Goal: Transaction & Acquisition: Purchase product/service

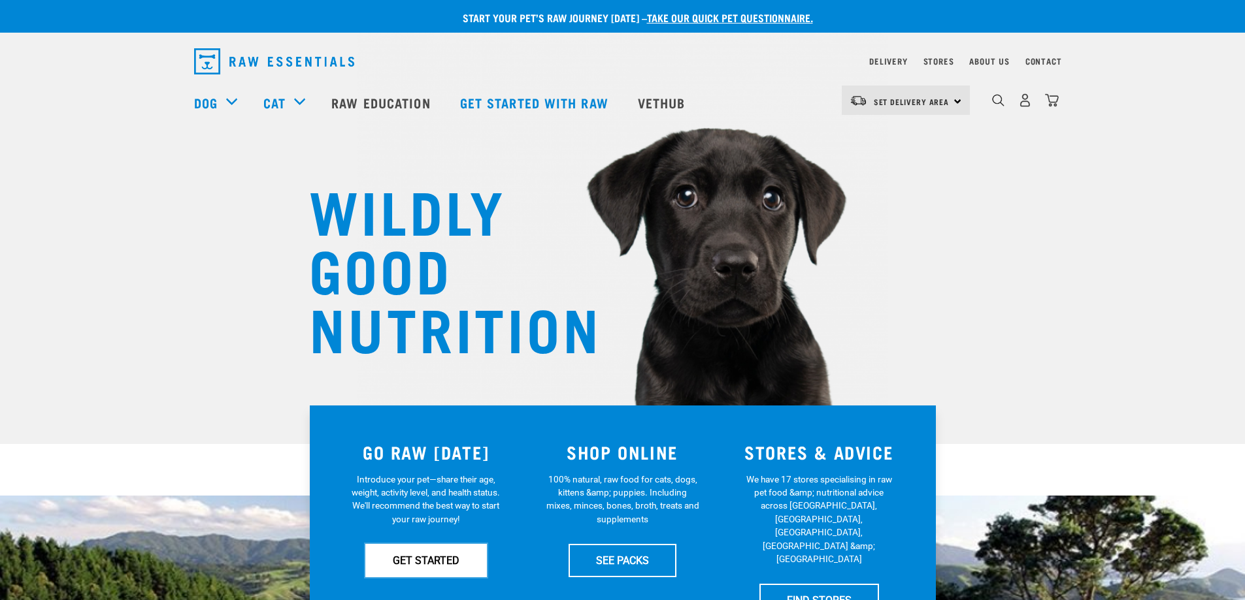
click at [444, 553] on link "GET STARTED" at bounding box center [426, 560] width 122 height 33
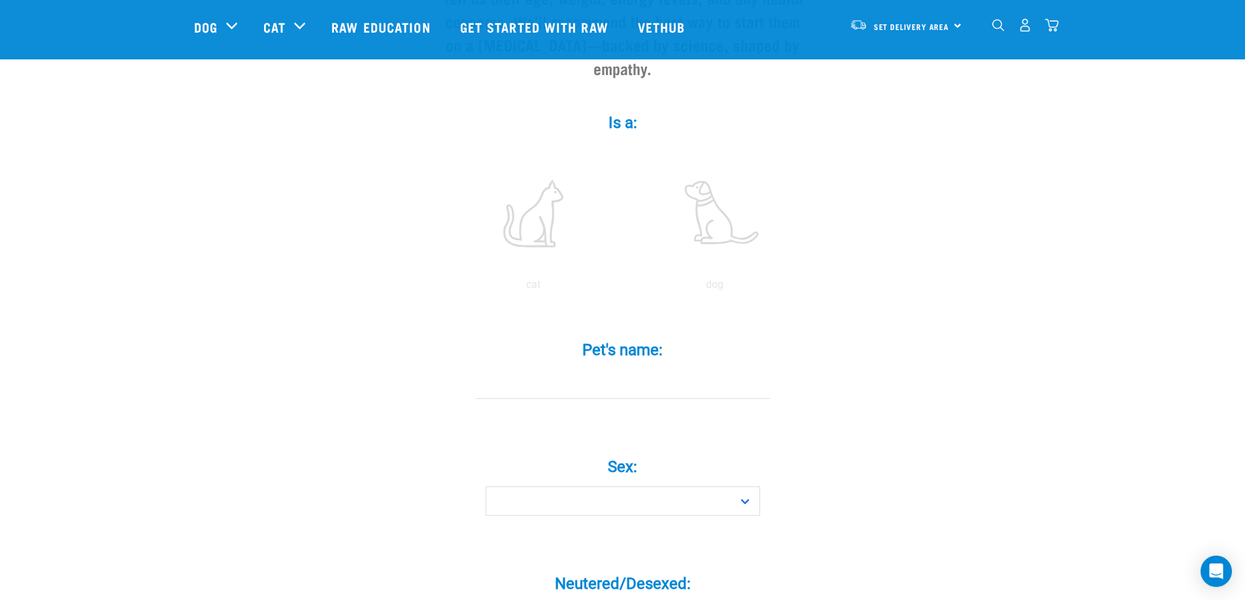
scroll to position [196, 0]
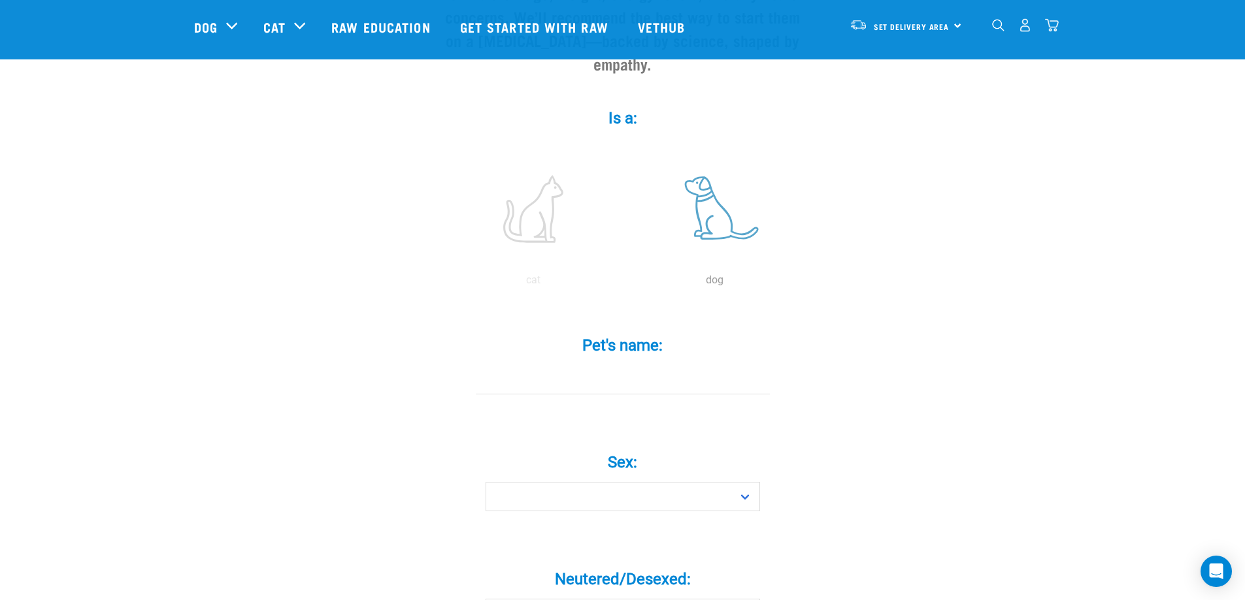
click at [717, 196] on label at bounding box center [715, 209] width 176 height 111
click at [624, 284] on input "radio" at bounding box center [624, 284] width 0 height 0
click at [611, 365] on input "Pet's name: *" at bounding box center [623, 379] width 294 height 29
type input "Louie"
click at [700, 482] on select "Boy Girl" at bounding box center [622, 496] width 274 height 29
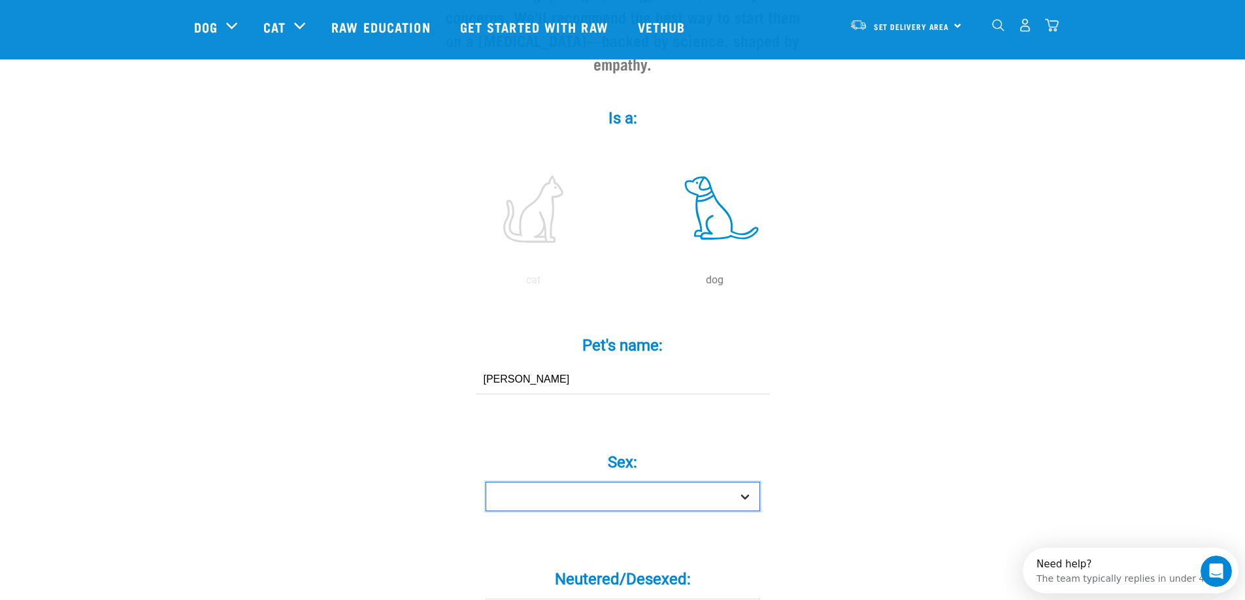
scroll to position [0, 0]
select select "boy"
click at [485, 482] on select "Boy Girl" at bounding box center [622, 496] width 274 height 29
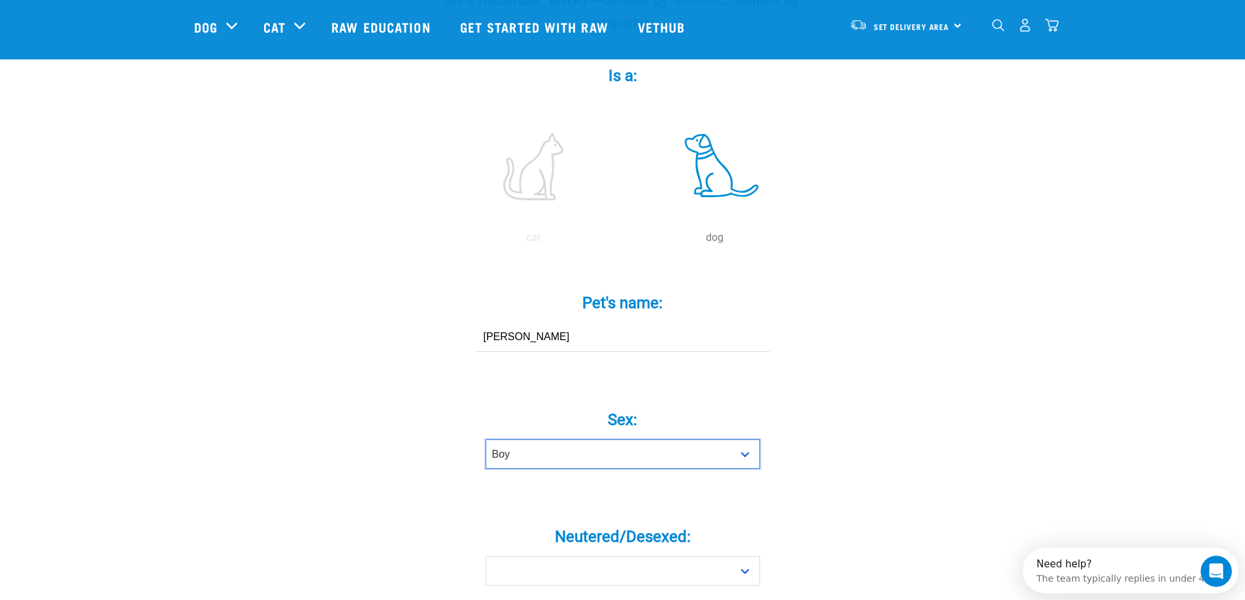
scroll to position [457, 0]
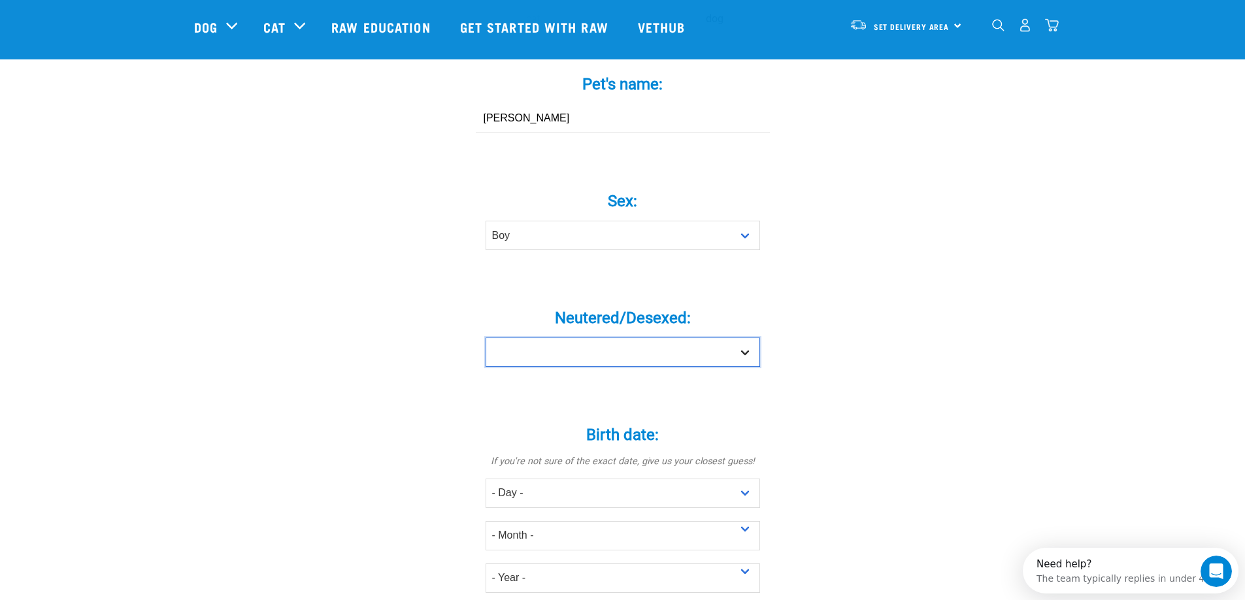
click at [657, 338] on select "Yes No" at bounding box center [622, 352] width 274 height 29
select select "yes"
click at [485, 338] on select "Yes No" at bounding box center [622, 352] width 274 height 29
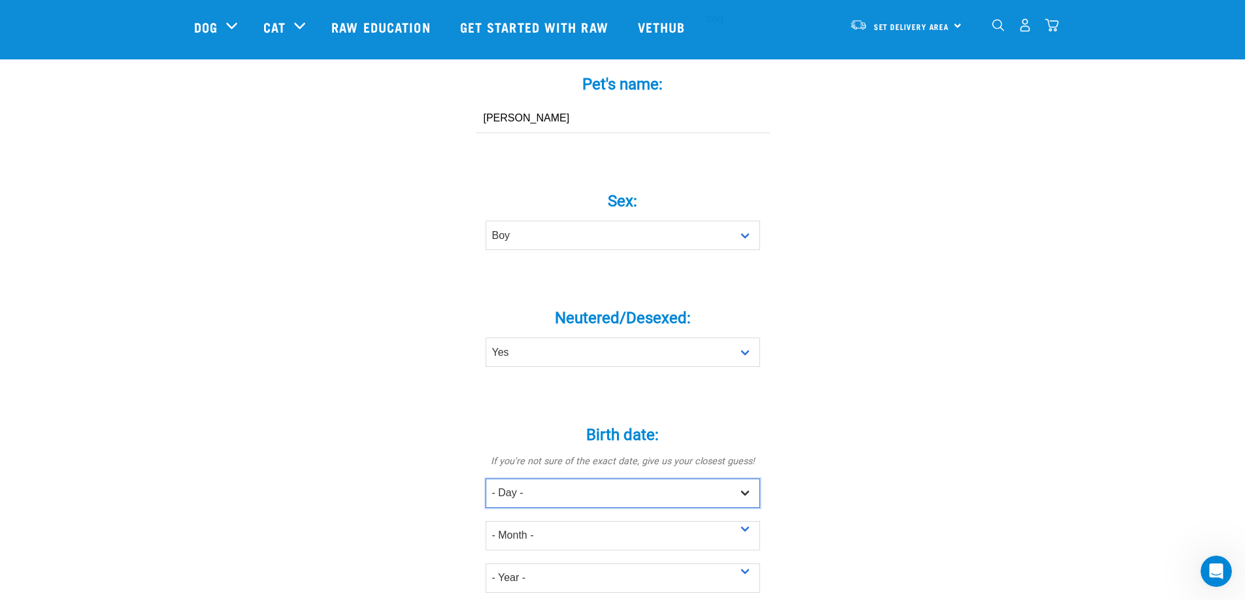
click at [572, 479] on select "- Day - 1 2 3 4 5 6 7 8 9 10 11 12 13 14 15 16 17 18 19 20 21 22 23 24 25 26 27" at bounding box center [622, 493] width 274 height 29
select select "19"
click at [485, 479] on select "- Day - 1 2 3 4 5 6 7 8 9 10 11 12 13 14 15 16 17 18 19 20 21 22 23 24 25 26 27" at bounding box center [622, 493] width 274 height 29
click at [527, 521] on select "- Month - January February March April May June July August September October N…" at bounding box center [622, 535] width 274 height 29
select select "November"
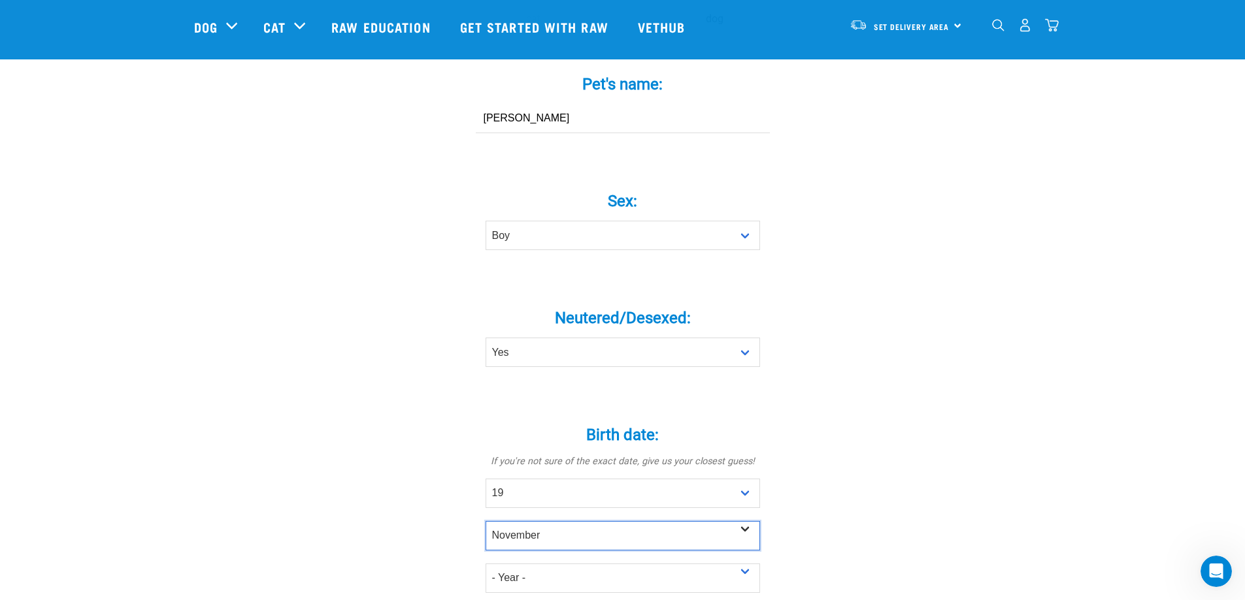
click at [485, 521] on select "- Month - January February March April May June July August September October N…" at bounding box center [622, 535] width 274 height 29
click at [539, 564] on select "- Year - 2025 2024 2023 2022 2021 2020 2019 2018 2017 2016 2015 2014 2013 2012" at bounding box center [622, 578] width 274 height 29
select select "2020"
click at [485, 564] on select "- Year - 2025 2024 2023 2022 2021 2020 2019 2018 2017 2016 2015 2014 2013 2012" at bounding box center [622, 578] width 274 height 29
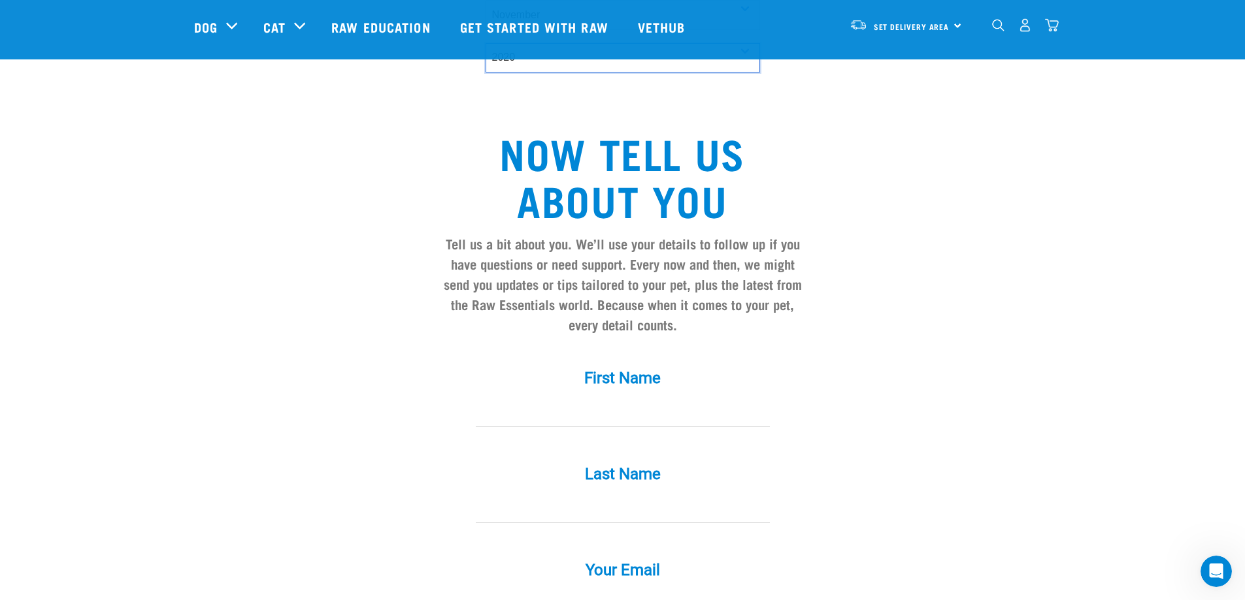
scroll to position [980, 0]
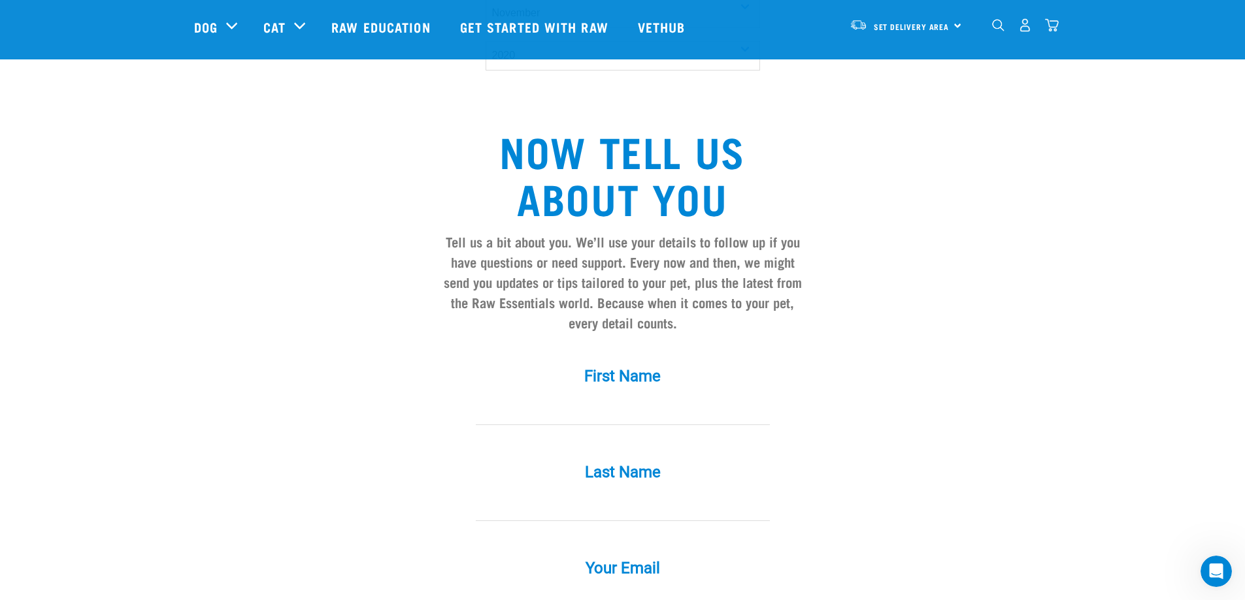
click at [623, 396] on input "First Name *" at bounding box center [623, 410] width 294 height 29
type input "kylie"
type input "nott"
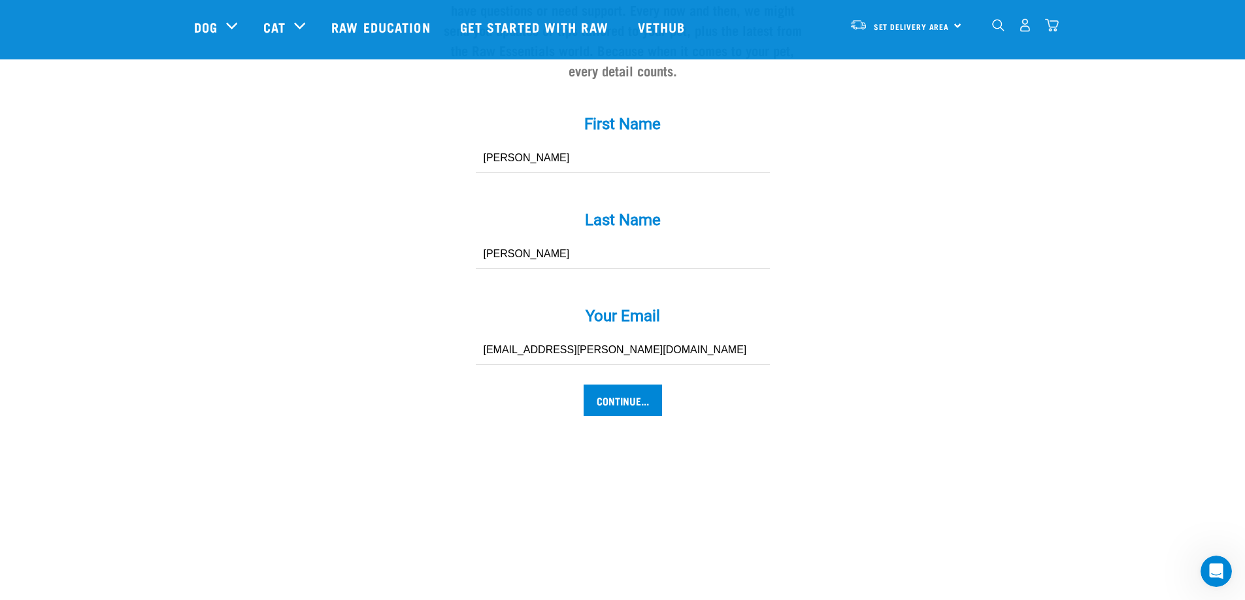
scroll to position [1241, 0]
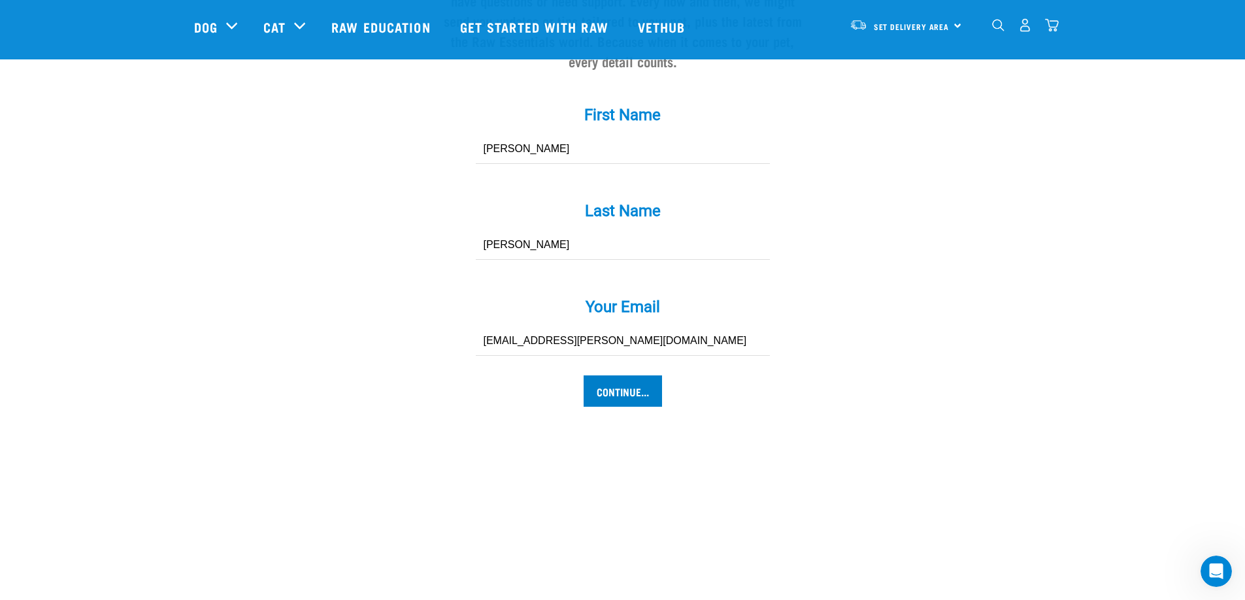
type input "kylie.nott@gmail.com"
click at [625, 376] on input "Continue..." at bounding box center [622, 391] width 78 height 31
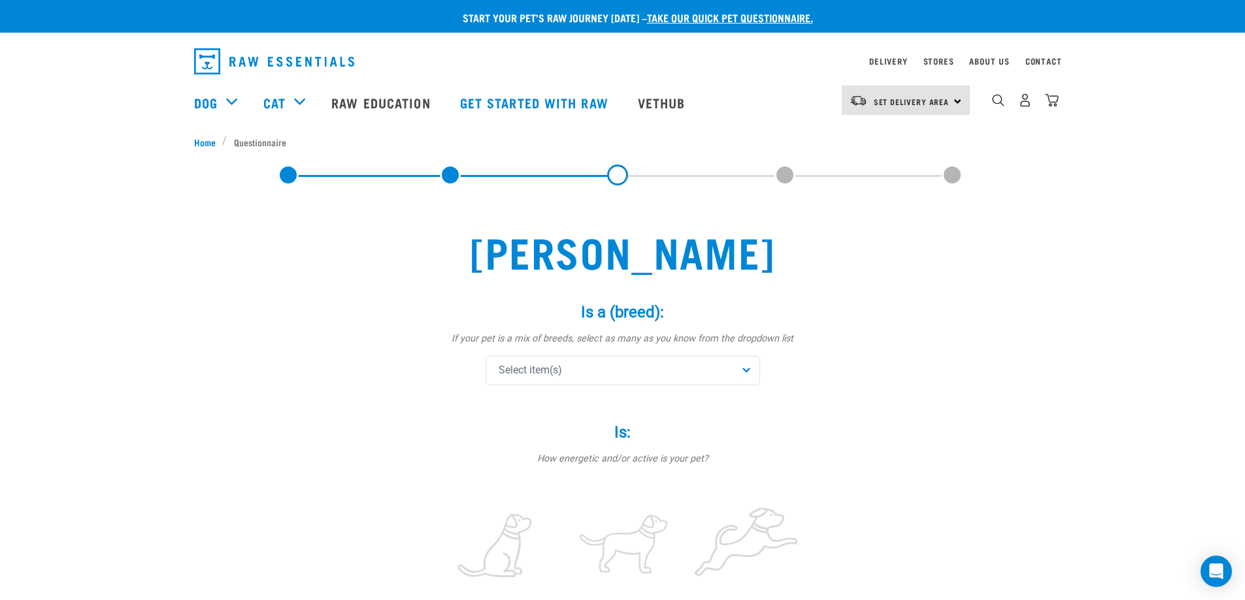
click at [551, 367] on span "Select item(s)" at bounding box center [529, 371] width 63 height 16
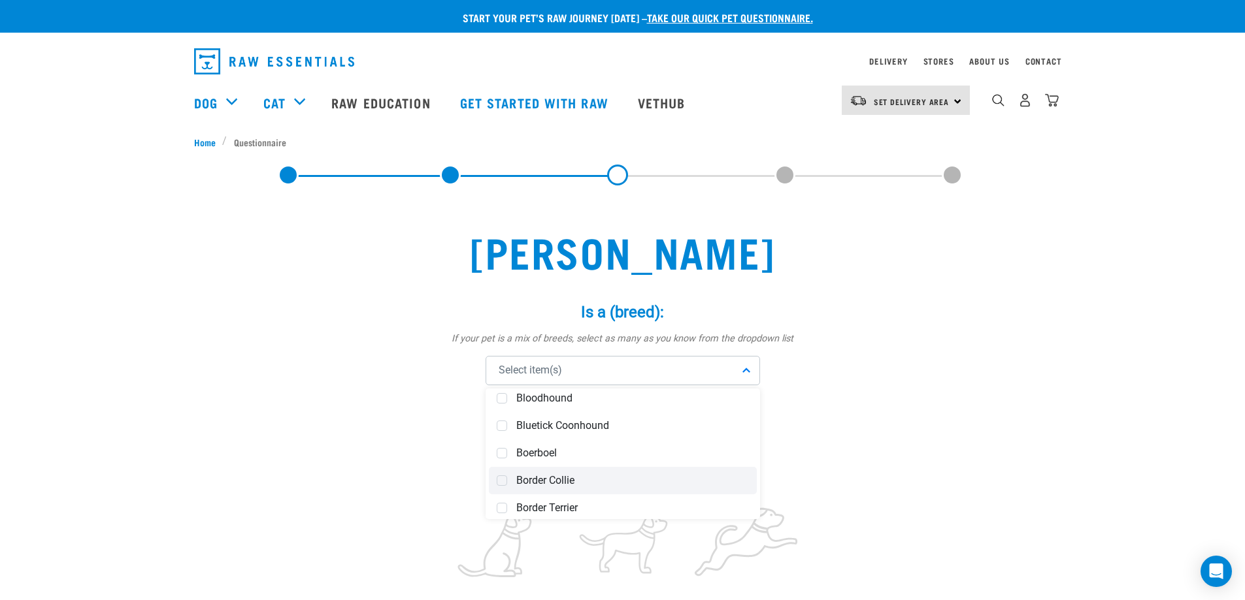
click at [499, 477] on span at bounding box center [501, 481] width 10 height 10
click at [811, 416] on div "Is: * How energetic and/or active is your pet? not active active very active" at bounding box center [623, 515] width 392 height 221
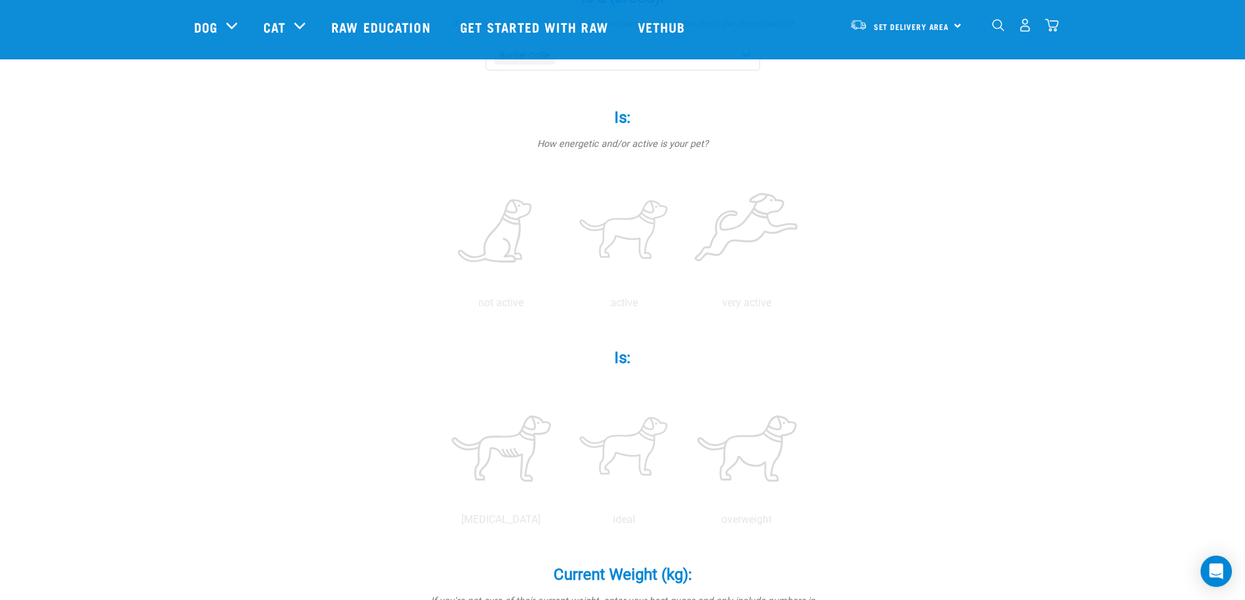
scroll to position [261, 0]
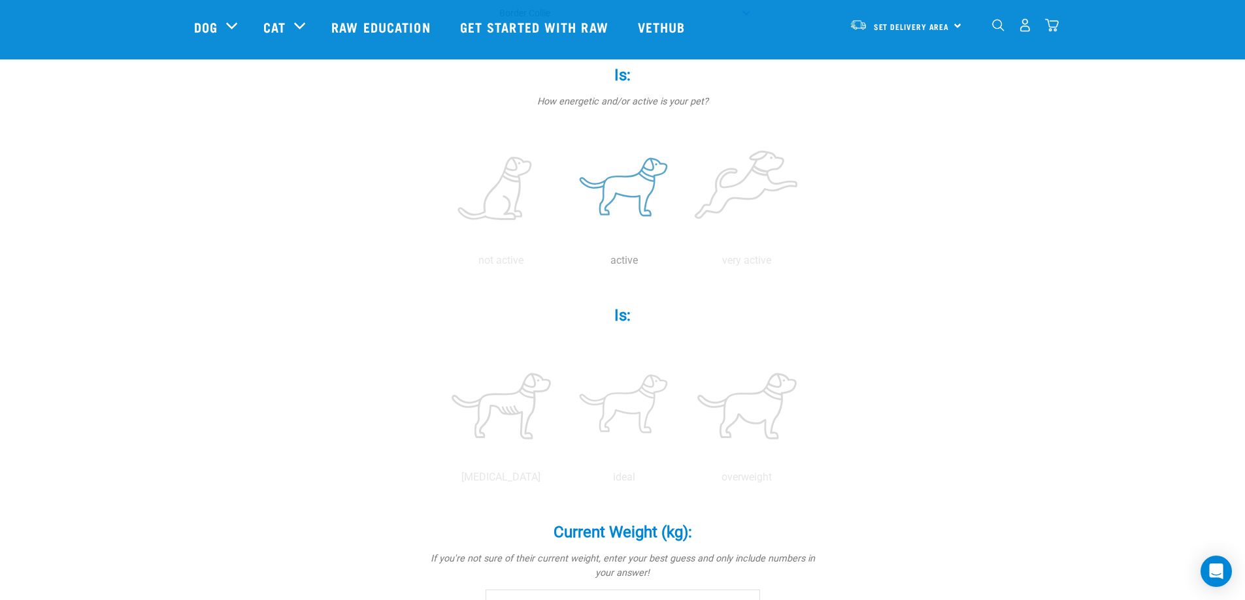
click at [625, 207] on label at bounding box center [624, 189] width 118 height 111
click at [562, 264] on input "radio" at bounding box center [562, 264] width 0 height 0
click at [621, 410] on label at bounding box center [624, 406] width 118 height 111
click at [562, 481] on input "radio" at bounding box center [562, 481] width 0 height 0
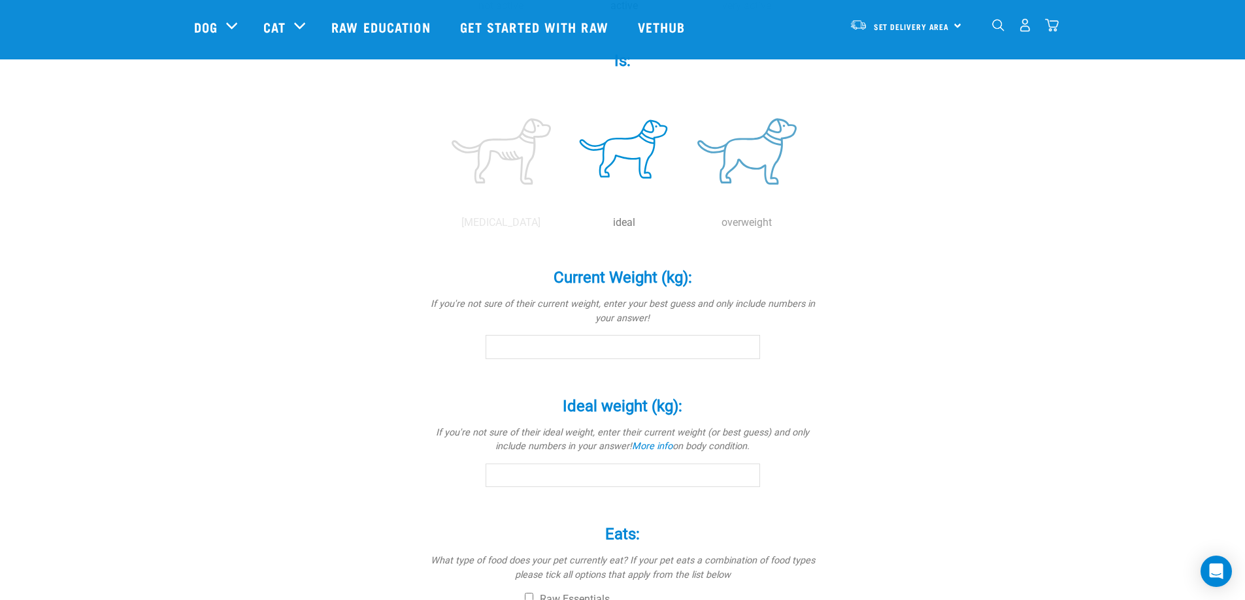
scroll to position [588, 0]
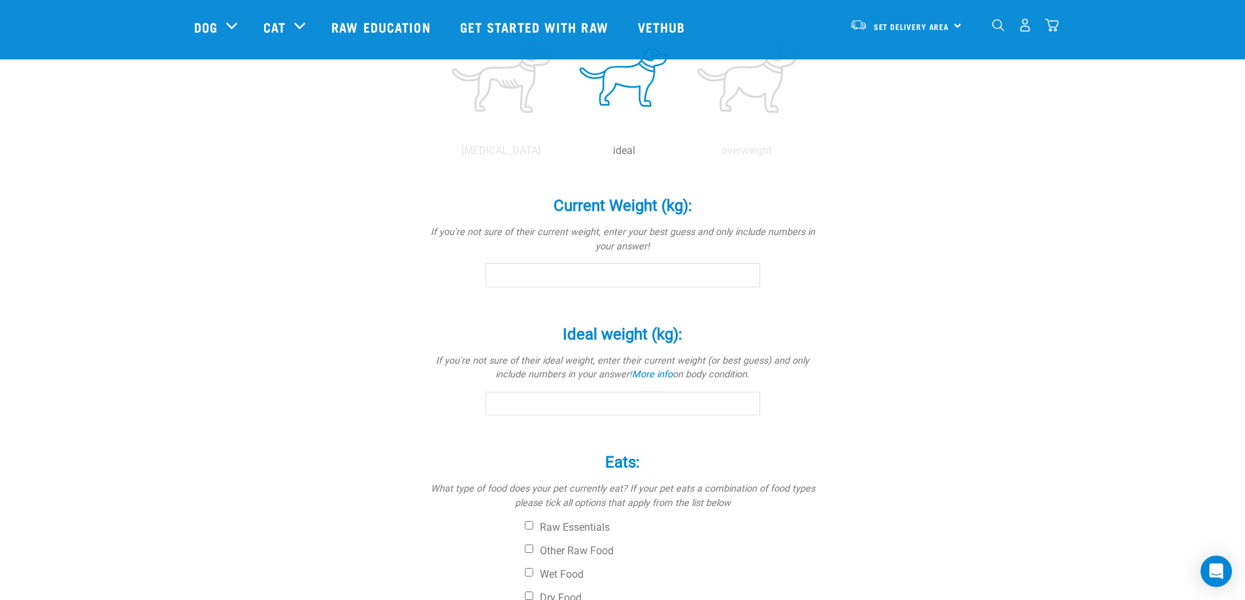
click at [604, 285] on input "Current Weight (kg): *" at bounding box center [622, 275] width 274 height 24
type input "34"
click at [892, 324] on div "Louie Is a (breed): * If your pet is a mix of breeds, select as many as you kno…" at bounding box center [622, 120] width 857 height 1207
click at [653, 399] on input "Ideal weight (kg): *" at bounding box center [622, 404] width 274 height 24
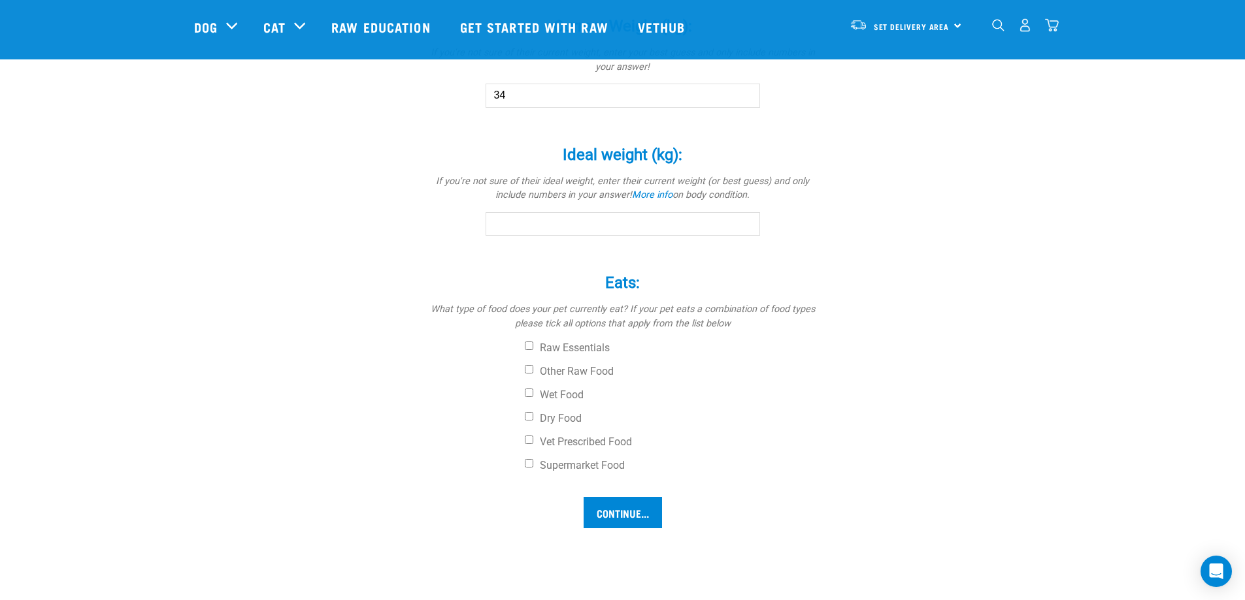
scroll to position [784, 0]
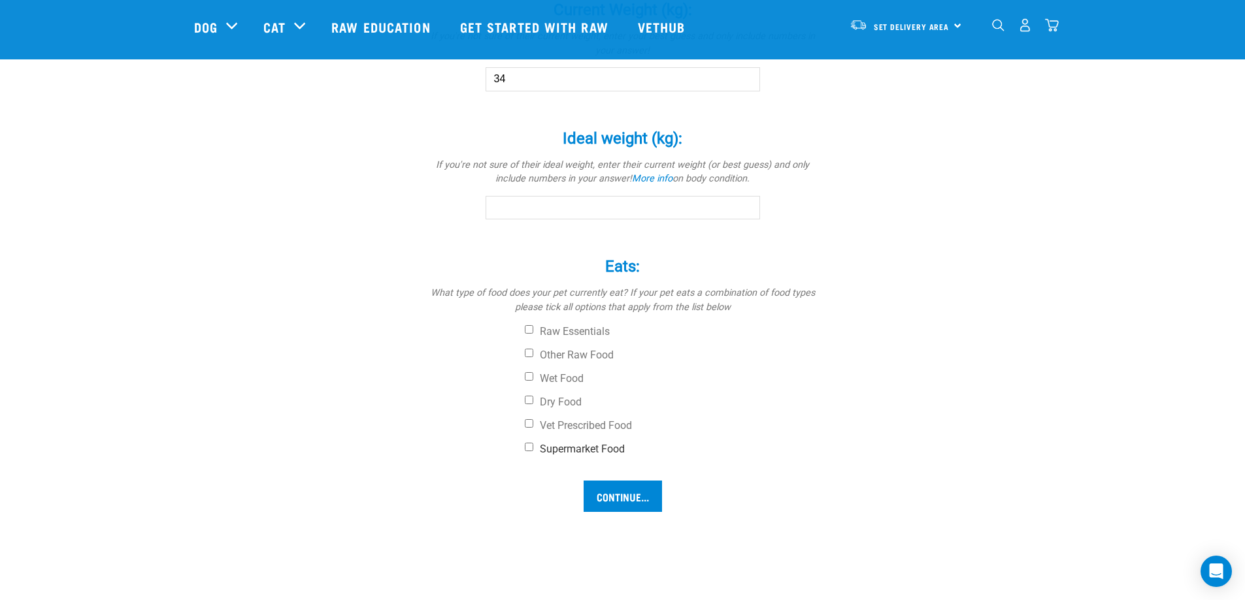
click at [530, 447] on input "Supermarket Food" at bounding box center [529, 447] width 8 height 8
checkbox input "true"
click at [649, 493] on input "Continue..." at bounding box center [622, 496] width 78 height 31
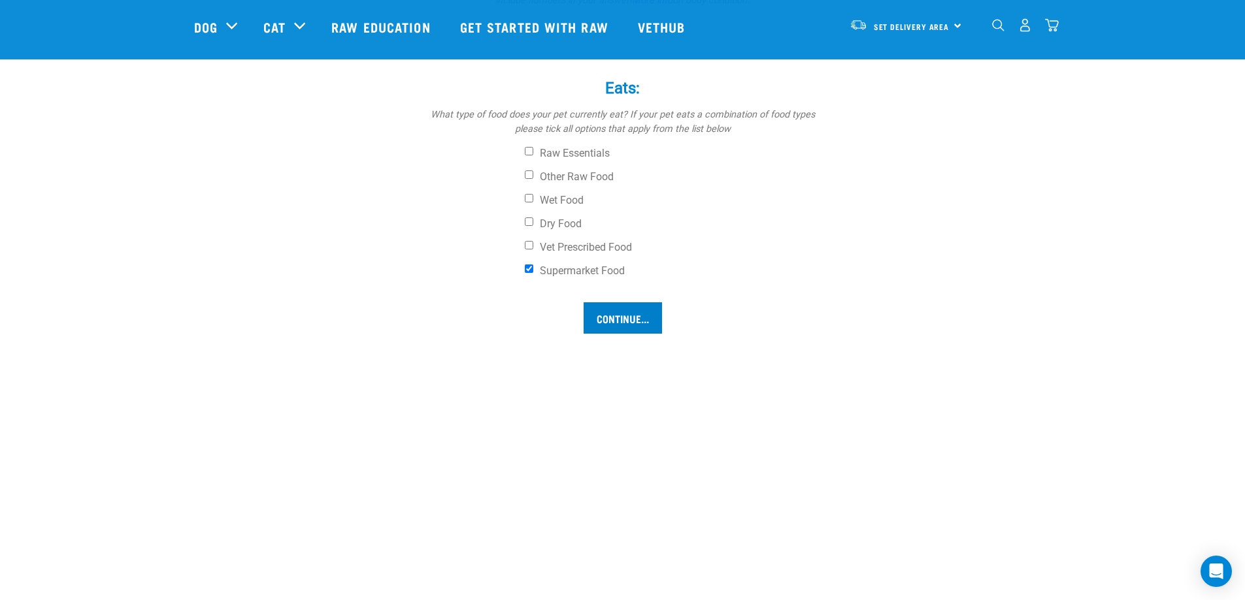
scroll to position [967, 0]
click at [609, 310] on input "Continue..." at bounding box center [622, 313] width 78 height 31
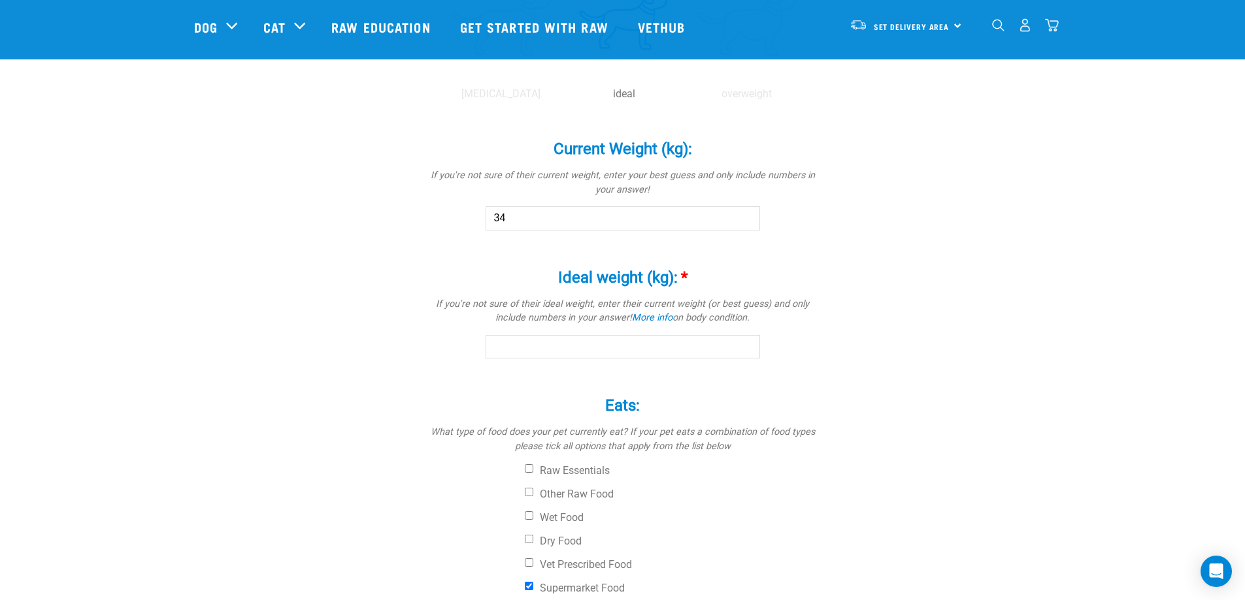
scroll to position [640, 0]
type input "34"
click at [903, 384] on div "Louie Is a (breed): * If your pet is a mix of breeds, select as many as you kno…" at bounding box center [622, 68] width 857 height 1207
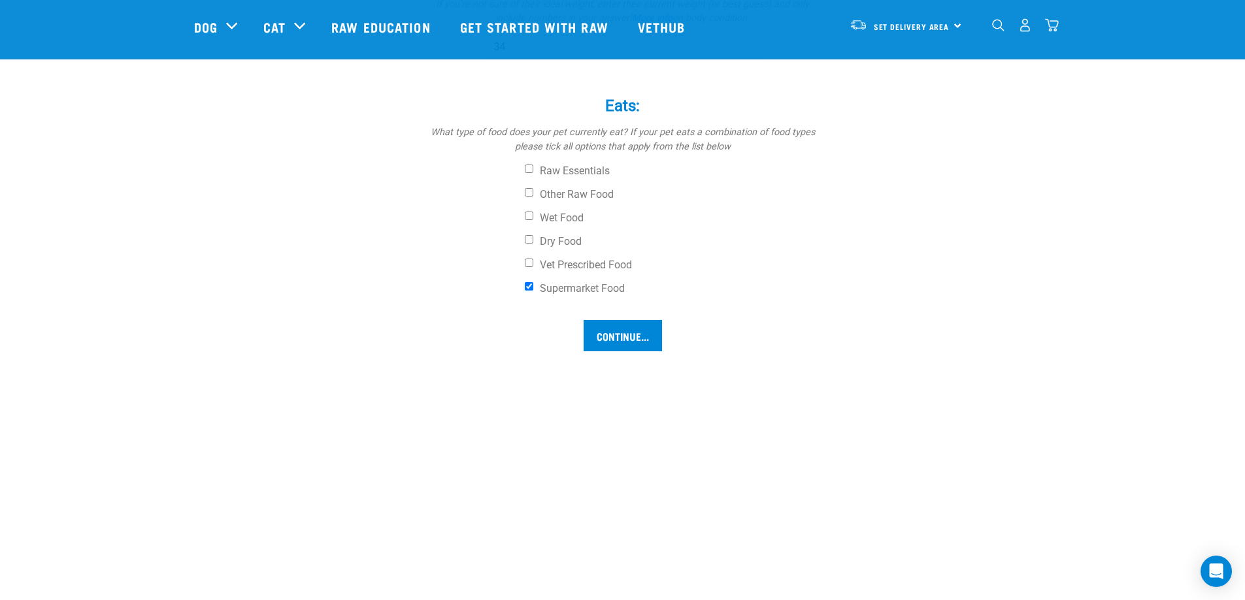
scroll to position [967, 0]
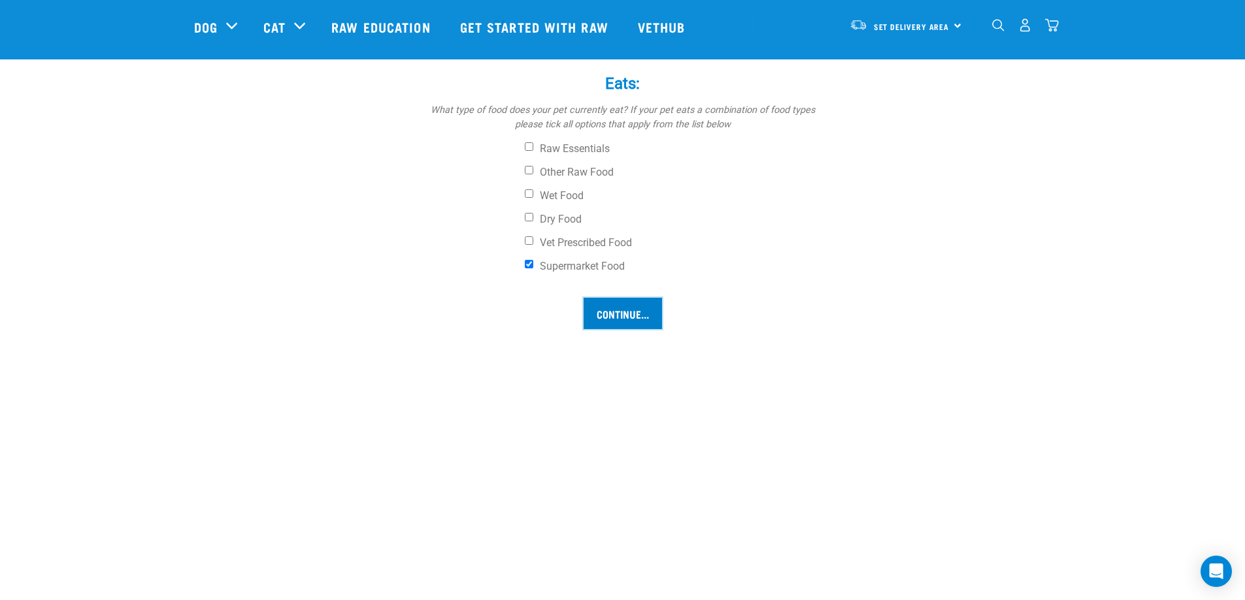
click at [602, 305] on input "Continue..." at bounding box center [622, 313] width 78 height 31
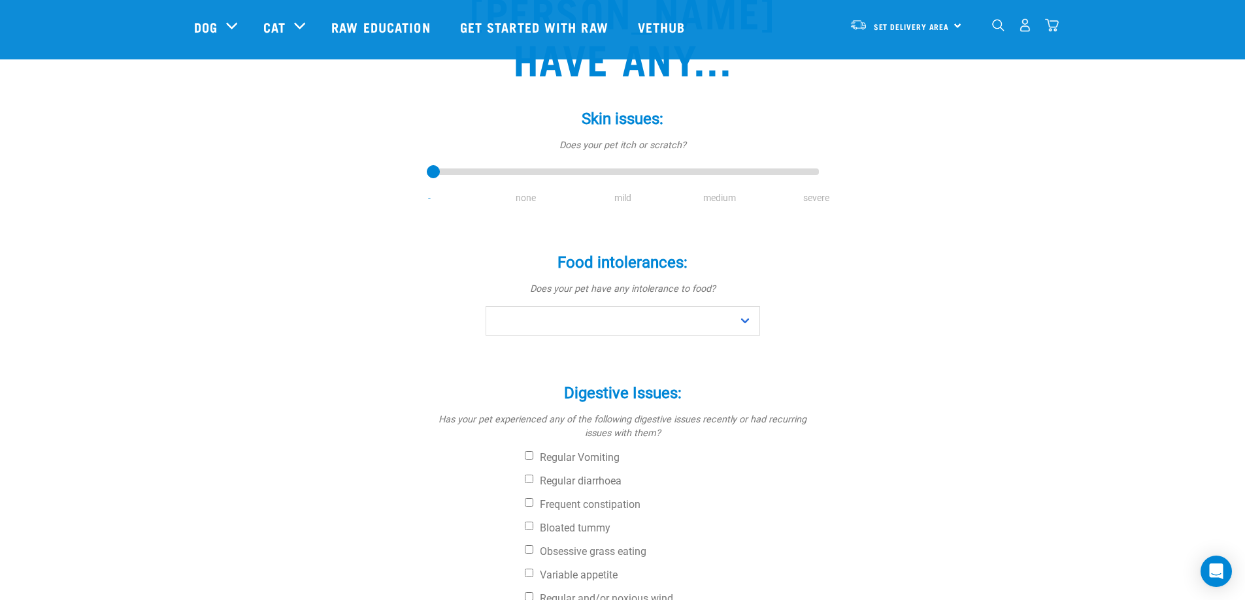
scroll to position [261, 0]
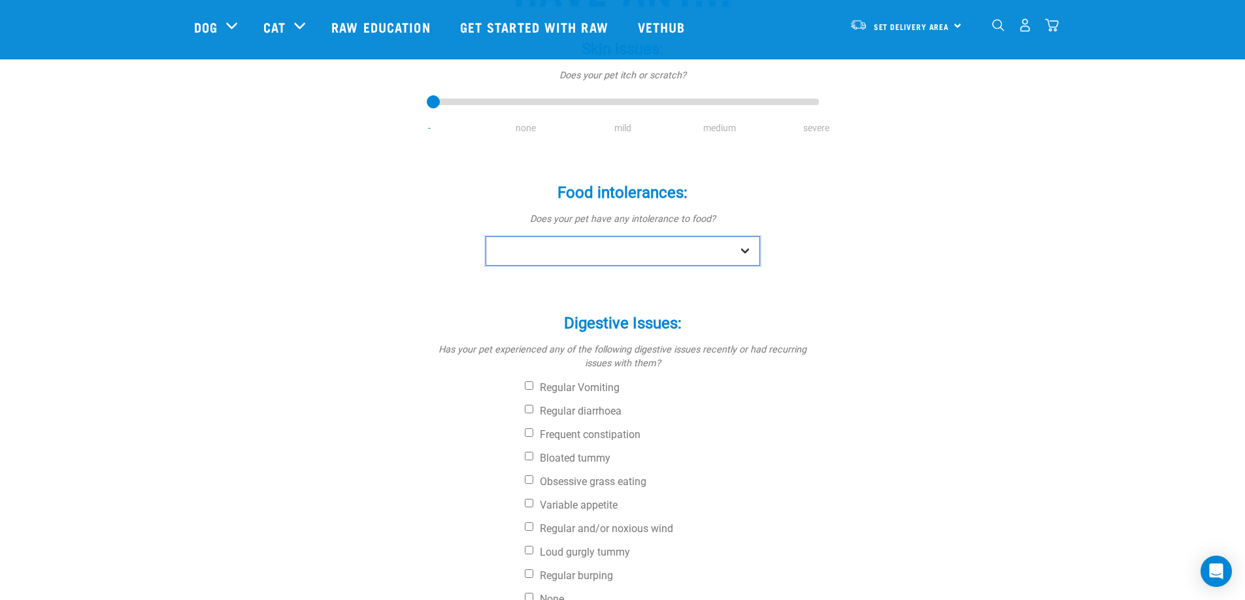
click at [568, 236] on select "No Yes" at bounding box center [622, 250] width 274 height 29
select select "no"
click at [485, 236] on select "No Yes" at bounding box center [622, 250] width 274 height 29
drag, startPoint x: 529, startPoint y: 551, endPoint x: 598, endPoint y: 557, distance: 70.2
click at [531, 593] on input "None" at bounding box center [529, 597] width 8 height 8
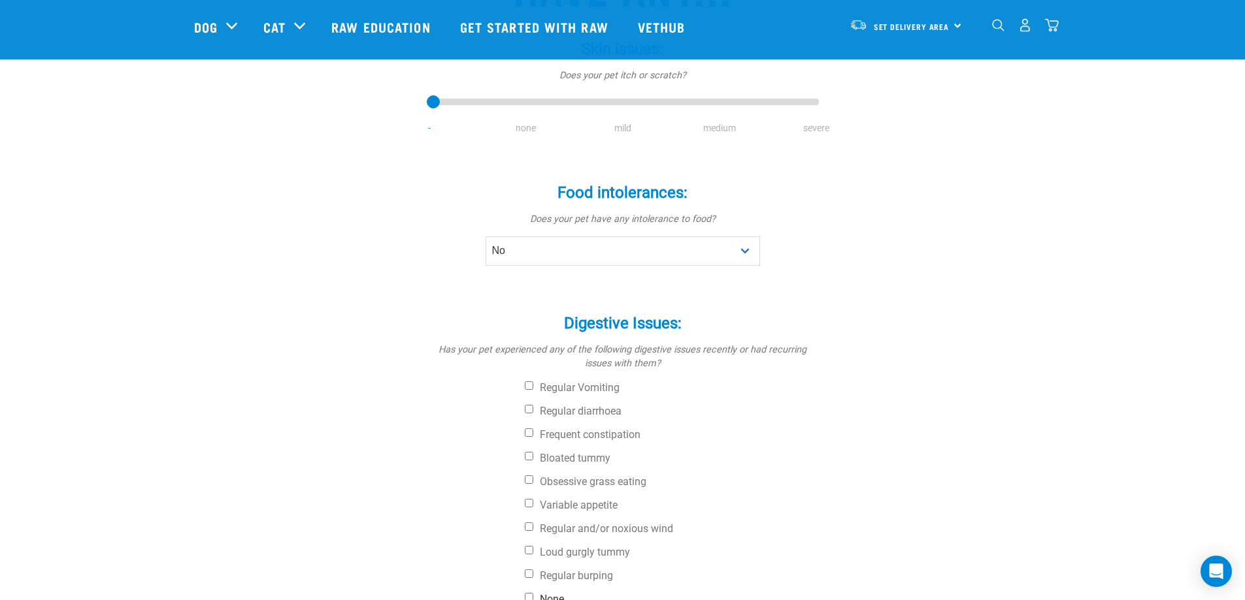
checkbox input "true"
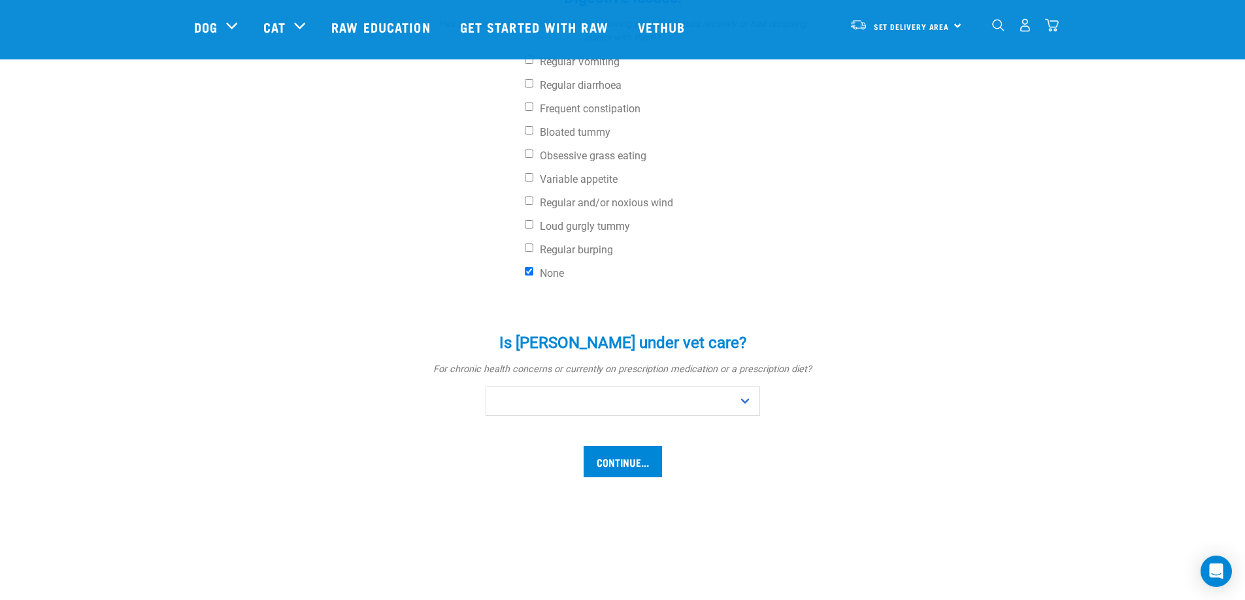
scroll to position [588, 0]
click at [583, 386] on select "No Yes" at bounding box center [622, 400] width 274 height 29
select select "yes"
click at [485, 386] on select "No Yes" at bounding box center [622, 400] width 274 height 29
click at [516, 419] on div "Is Louie under vet care? * For chronic health concerns or currently on prescrip…" at bounding box center [623, 394] width 392 height 159
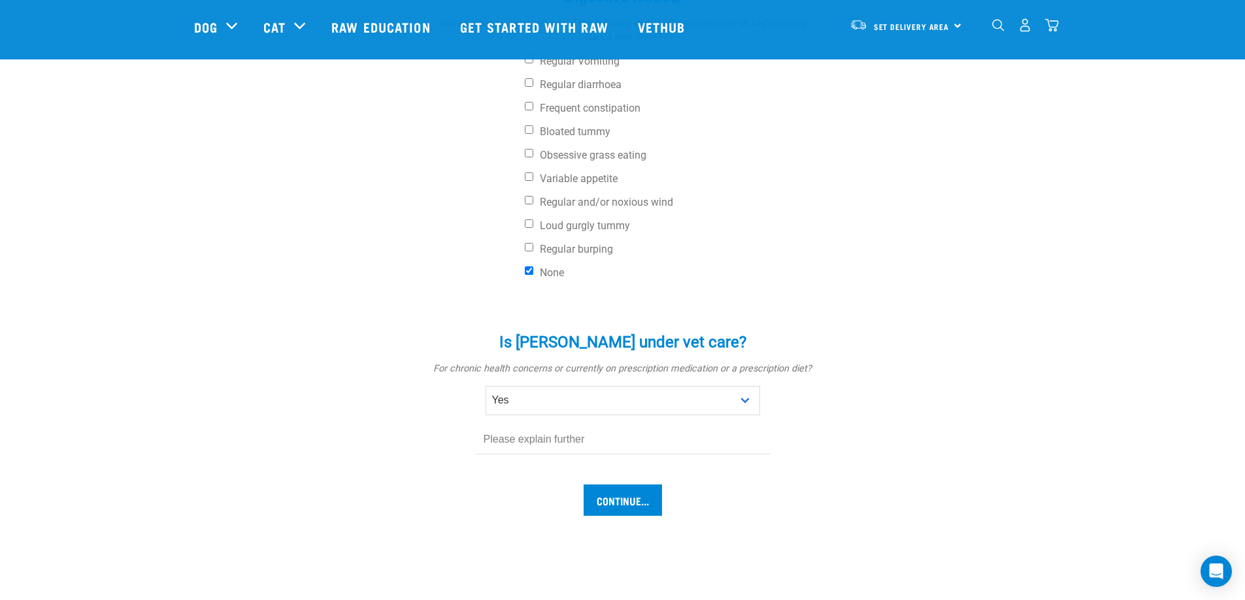
click at [721, 415] on div "Is Louie under vet care? * For chronic health concerns or currently on prescrip…" at bounding box center [623, 394] width 392 height 159
click at [527, 425] on input "text" at bounding box center [623, 439] width 294 height 29
click at [694, 425] on input "Louie has just been diagnosed with Lynm" at bounding box center [623, 439] width 294 height 29
drag, startPoint x: 689, startPoint y: 393, endPoint x: 649, endPoint y: 391, distance: 39.2
click at [649, 425] on input "Louie has just been diagnosed with Lynm" at bounding box center [623, 439] width 294 height 29
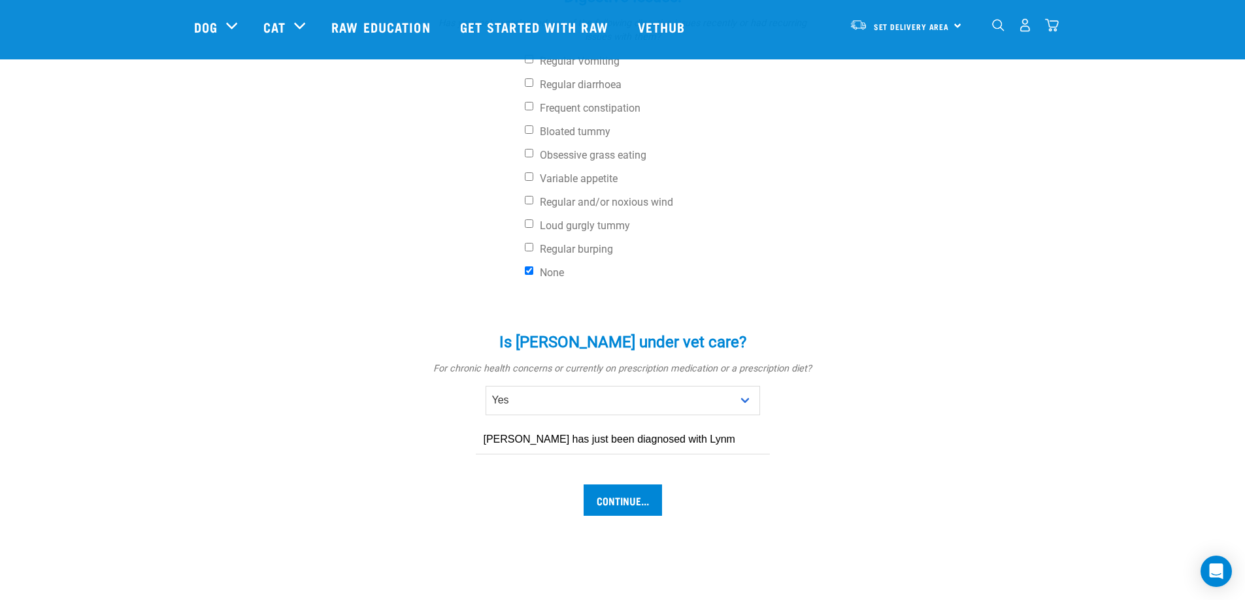
paste input "lymphoma"
type input "Louie has just been diagnosed with lymphoma"
click at [625, 485] on input "Continue..." at bounding box center [622, 500] width 78 height 31
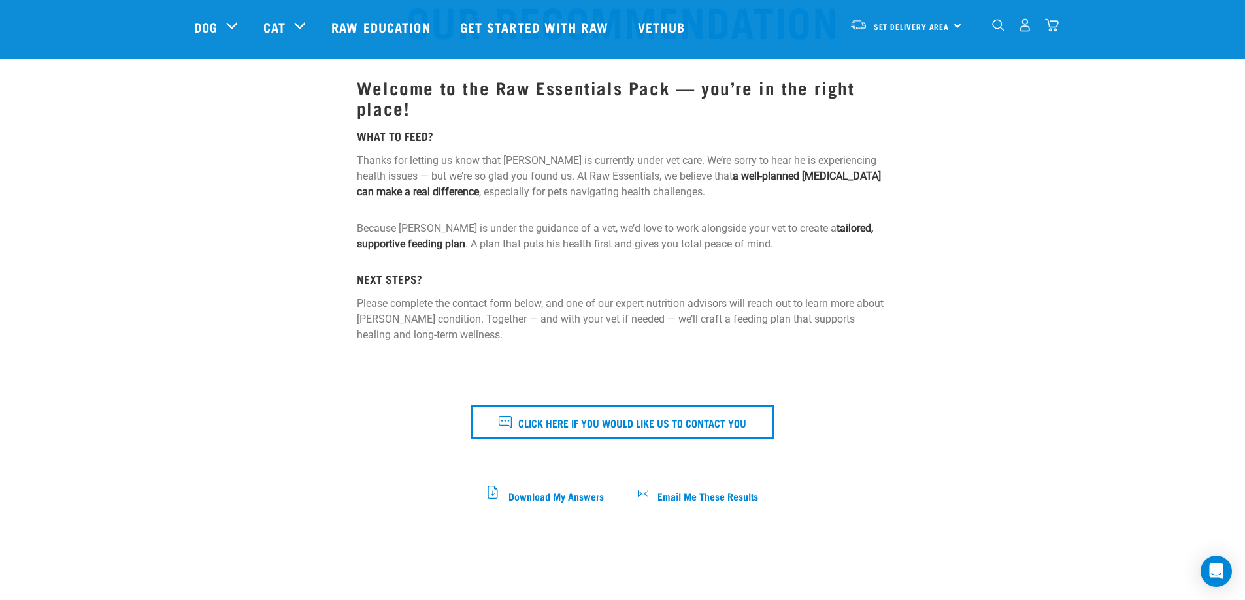
scroll to position [131, 0]
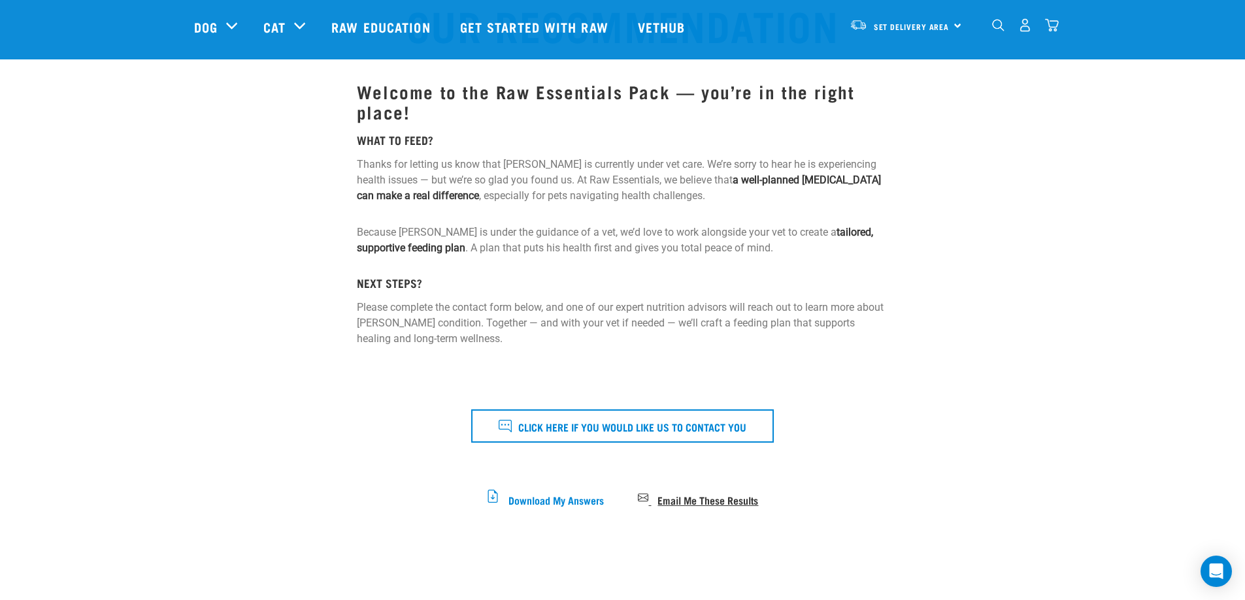
click at [674, 496] on span "Email Me These Results" at bounding box center [707, 499] width 101 height 7
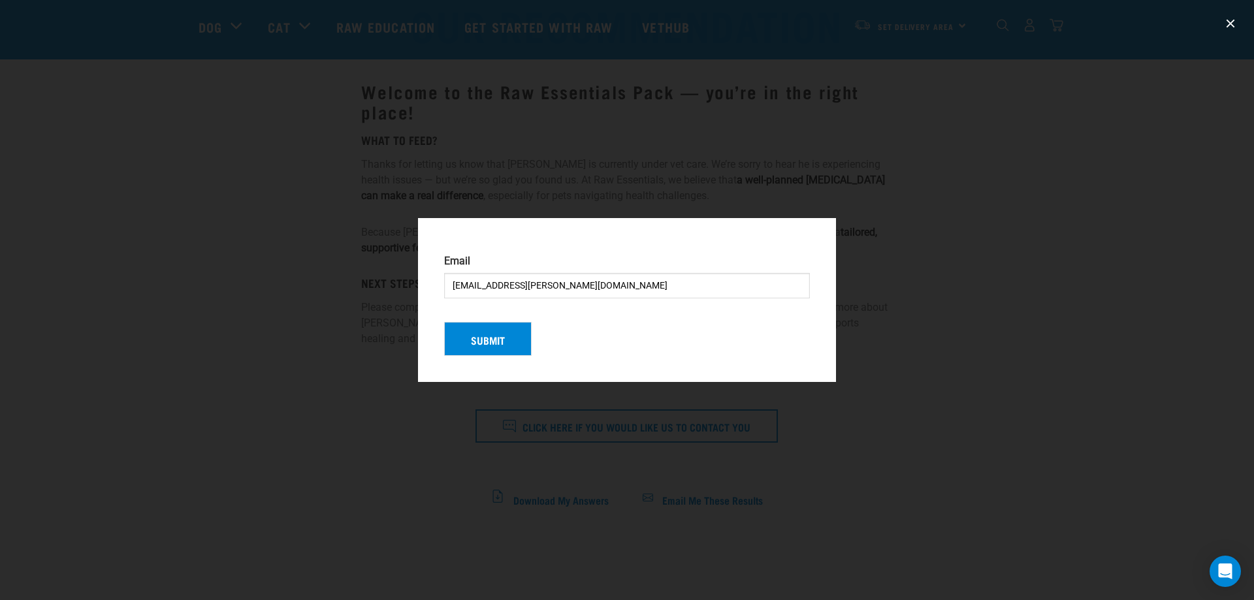
click at [721, 231] on div "Email kylie.nott@gmail.com Questionnaire Data This field is hidden from the cus…" at bounding box center [627, 300] width 418 height 164
drag, startPoint x: 893, startPoint y: 362, endPoint x: 875, endPoint y: 431, distance: 71.6
click at [892, 366] on div at bounding box center [627, 300] width 1254 height 600
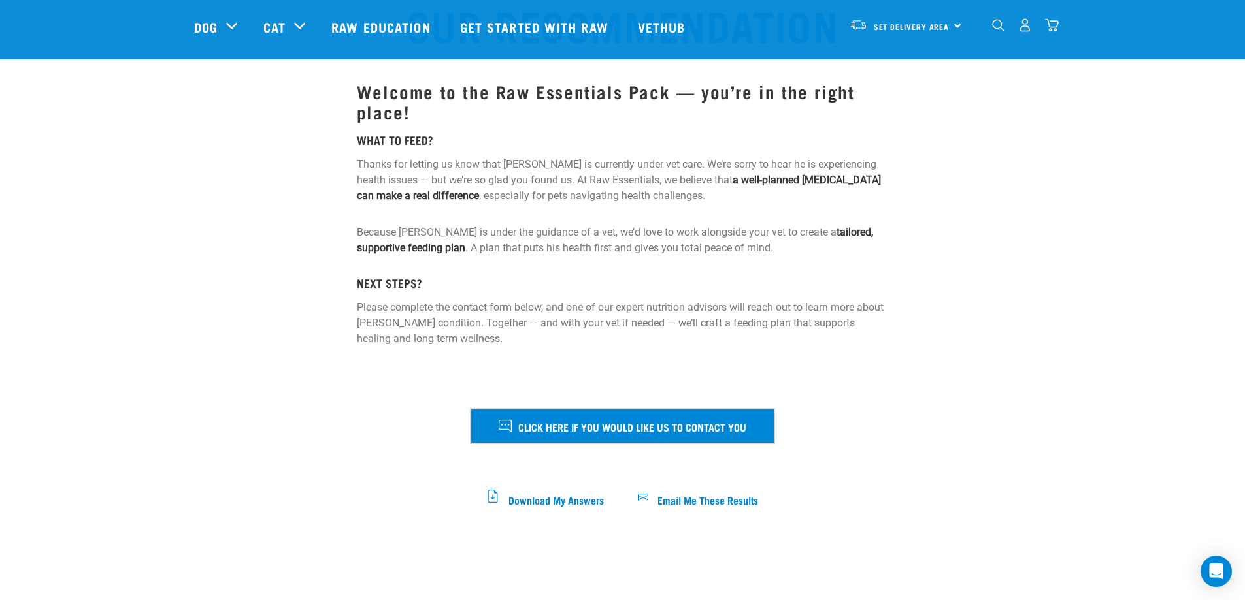
click at [594, 434] on span "Click here if you would like us to contact you" at bounding box center [632, 426] width 228 height 17
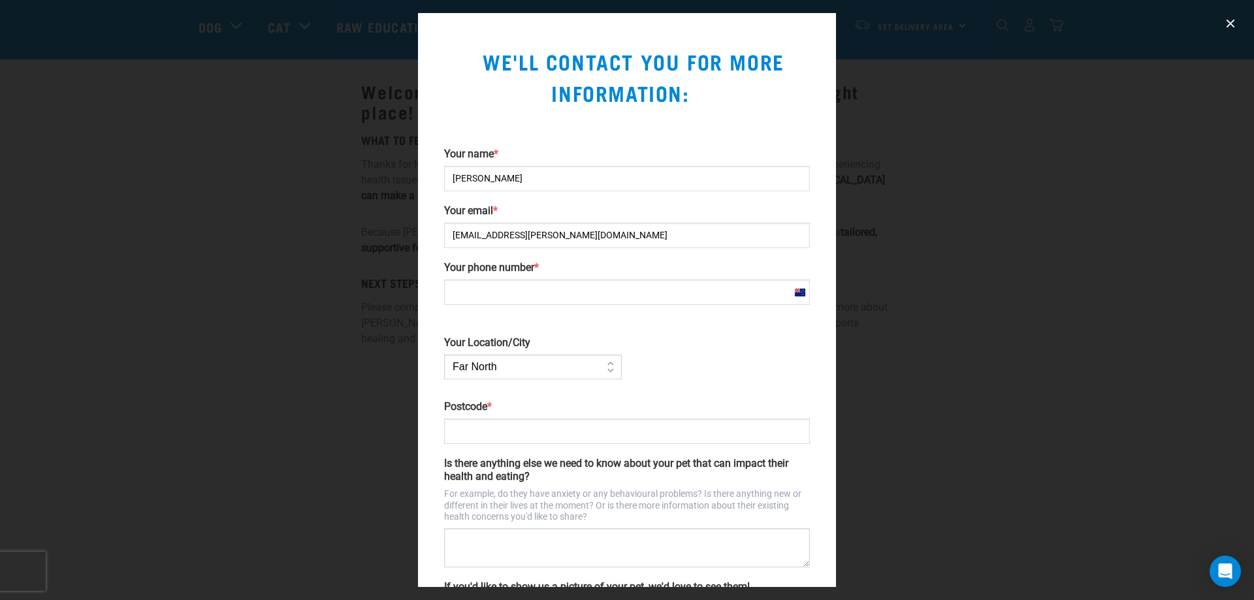
click at [490, 291] on input "Your phone number *" at bounding box center [627, 292] width 366 height 25
type input "0274448903"
click at [606, 372] on select "Far North Auckland Waikato Bay of Plenty Coromandel Taranaki Hawkes Bay/Gisborn…" at bounding box center [533, 367] width 178 height 25
select select "Taranaki"
click at [444, 355] on select "Far North Auckland Waikato Bay of Plenty Coromandel Taranaki Hawkes Bay/Gisborn…" at bounding box center [533, 367] width 178 height 25
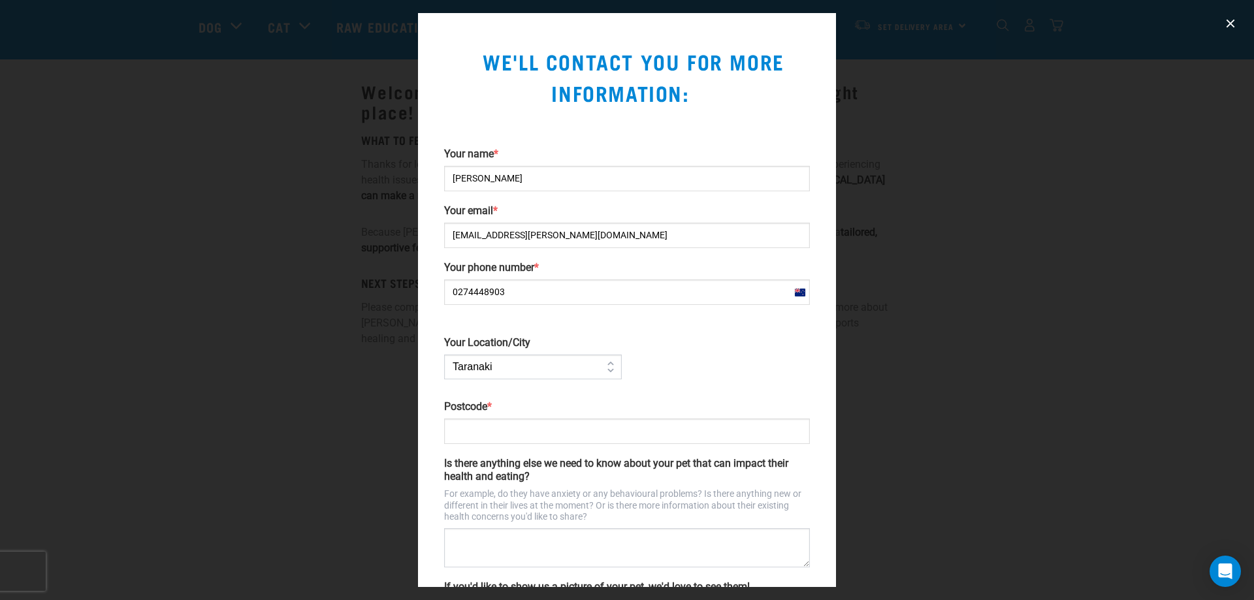
click at [738, 368] on div "Your name * kylie nott Your email * kylie.nott@gmail.com Your phone number * Ne…" at bounding box center [627, 388] width 376 height 481
drag, startPoint x: 531, startPoint y: 429, endPoint x: 540, endPoint y: 429, distance: 9.1
click at [537, 429] on input "Postcode *" at bounding box center [627, 431] width 366 height 25
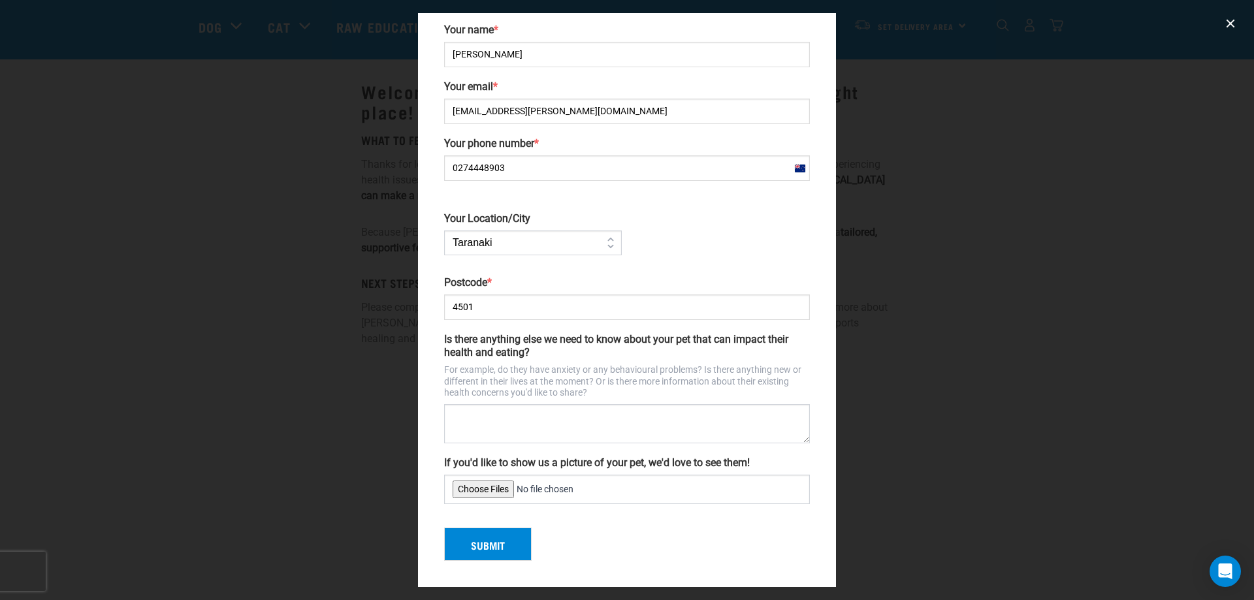
type input "4501"
click at [496, 539] on button "Submit" at bounding box center [488, 545] width 88 height 34
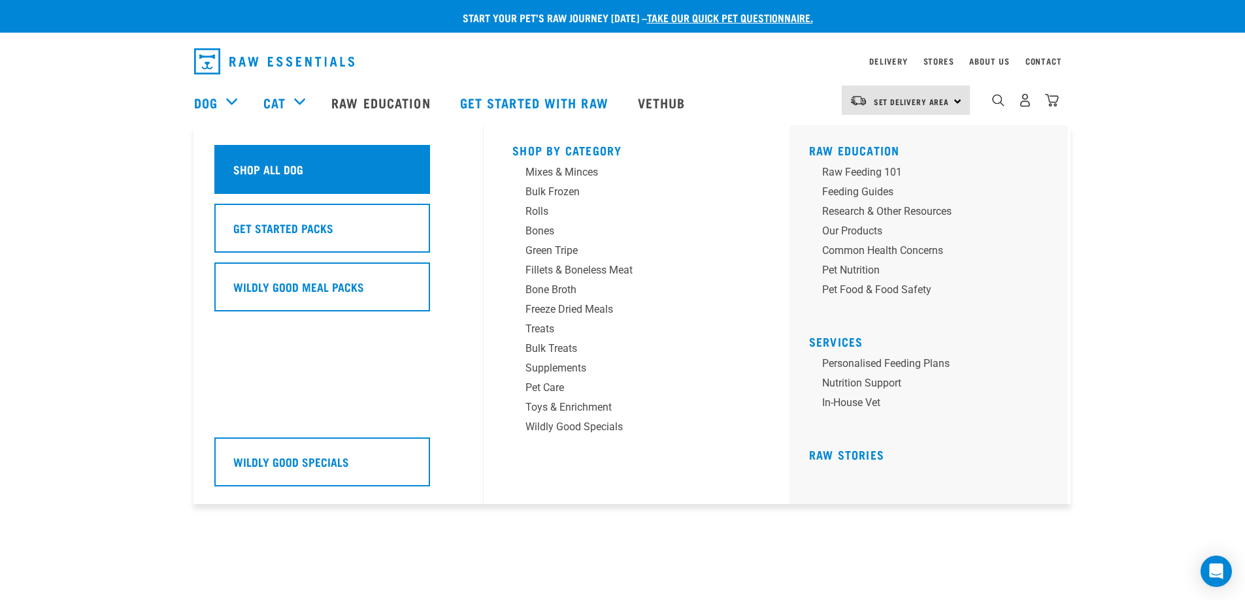
click at [270, 165] on h5 "Shop All Dog" at bounding box center [268, 169] width 70 height 17
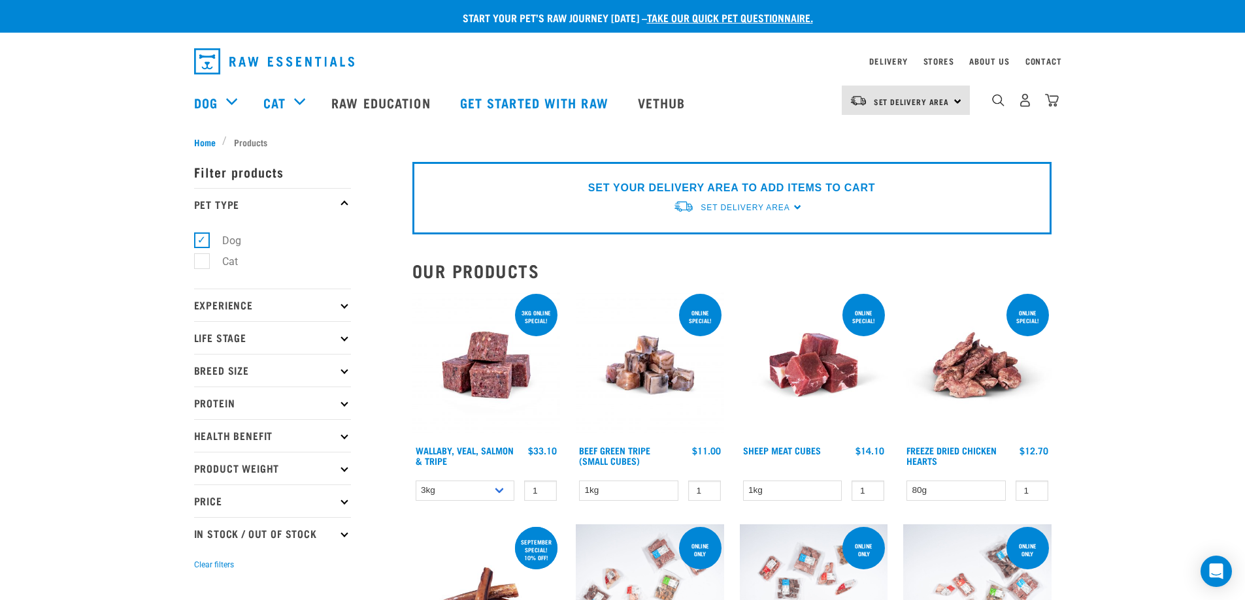
click at [249, 437] on p "Health Benefit" at bounding box center [272, 435] width 157 height 33
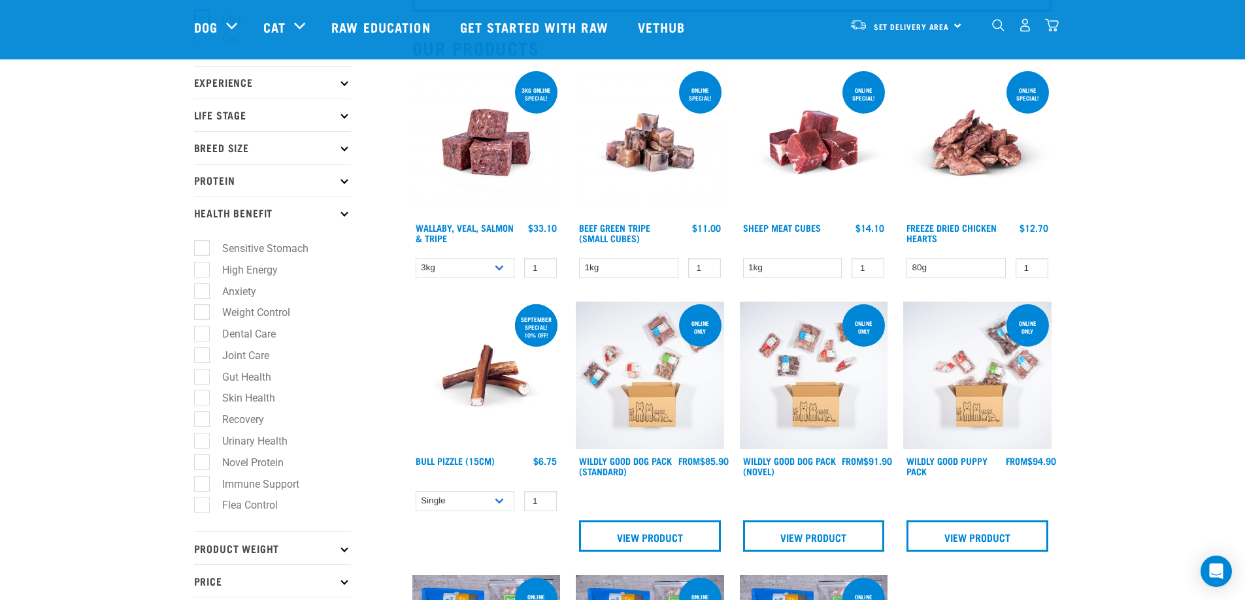
scroll to position [65, 0]
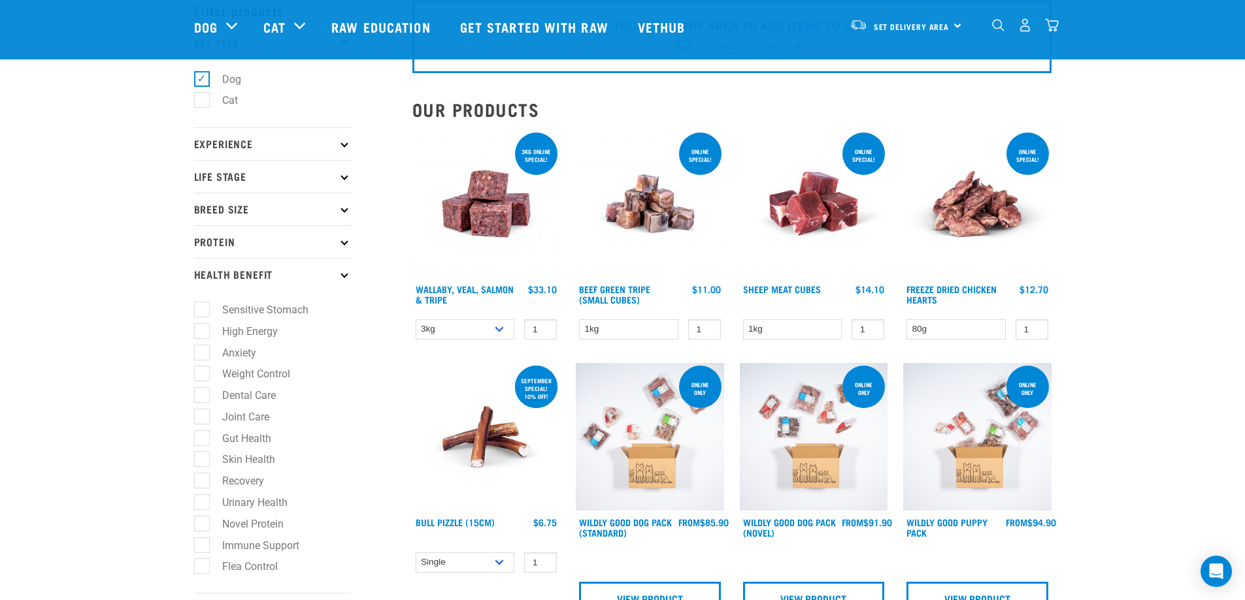
click at [343, 273] on icon at bounding box center [343, 273] width 7 height 7
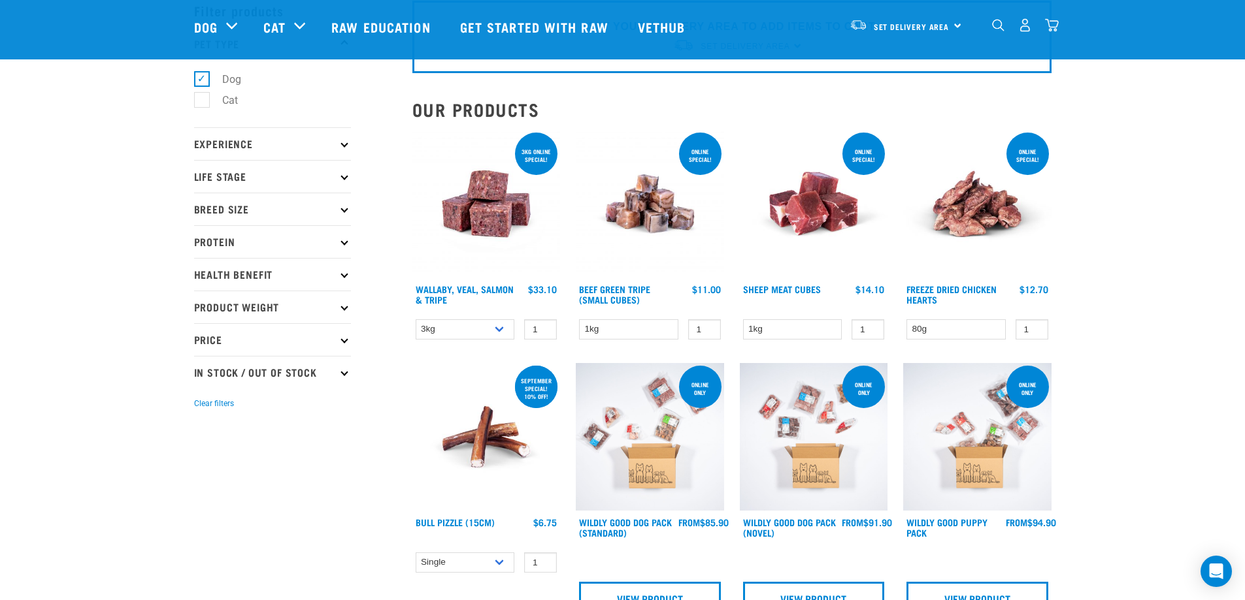
click at [623, 438] on img at bounding box center [650, 437] width 148 height 148
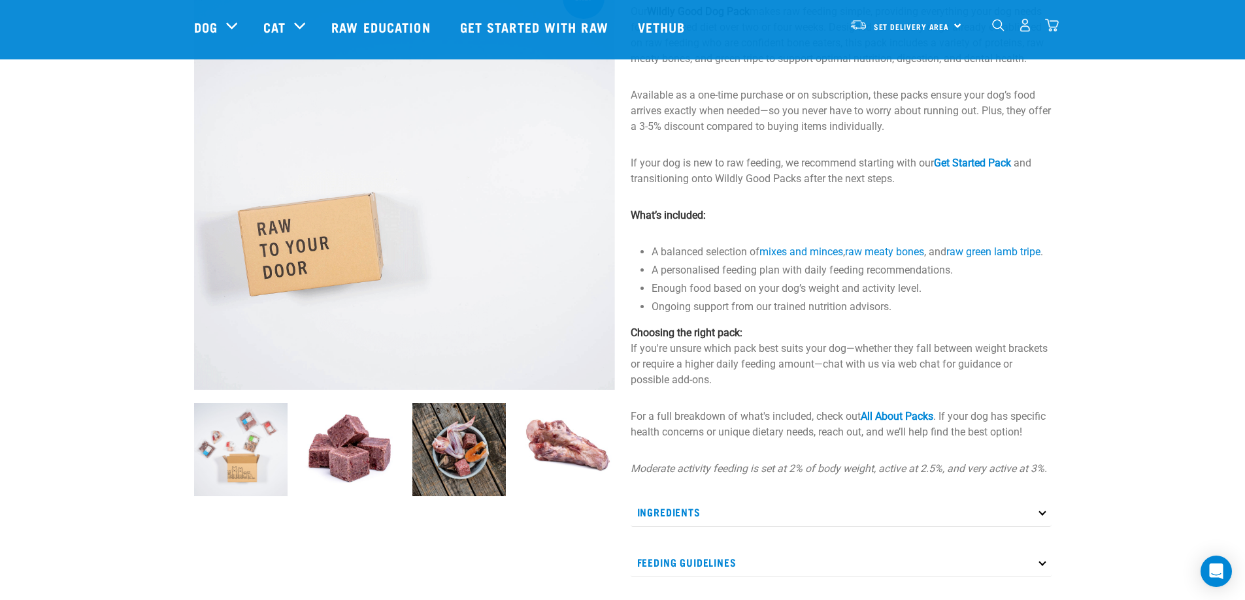
scroll to position [261, 0]
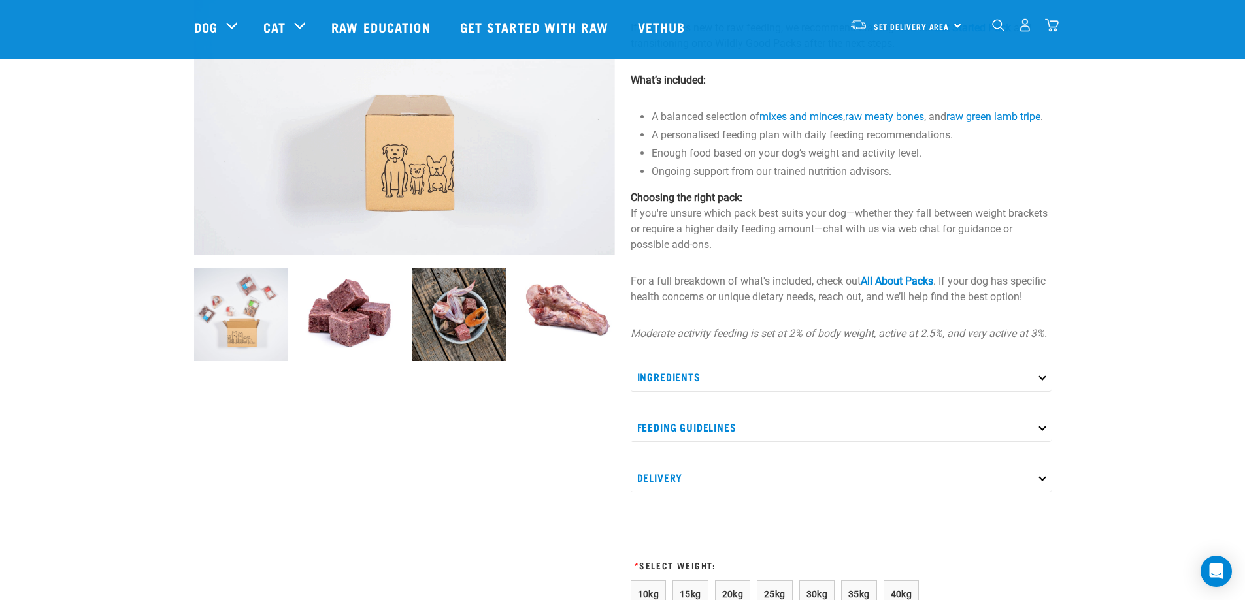
click at [341, 319] on img at bounding box center [349, 314] width 93 height 93
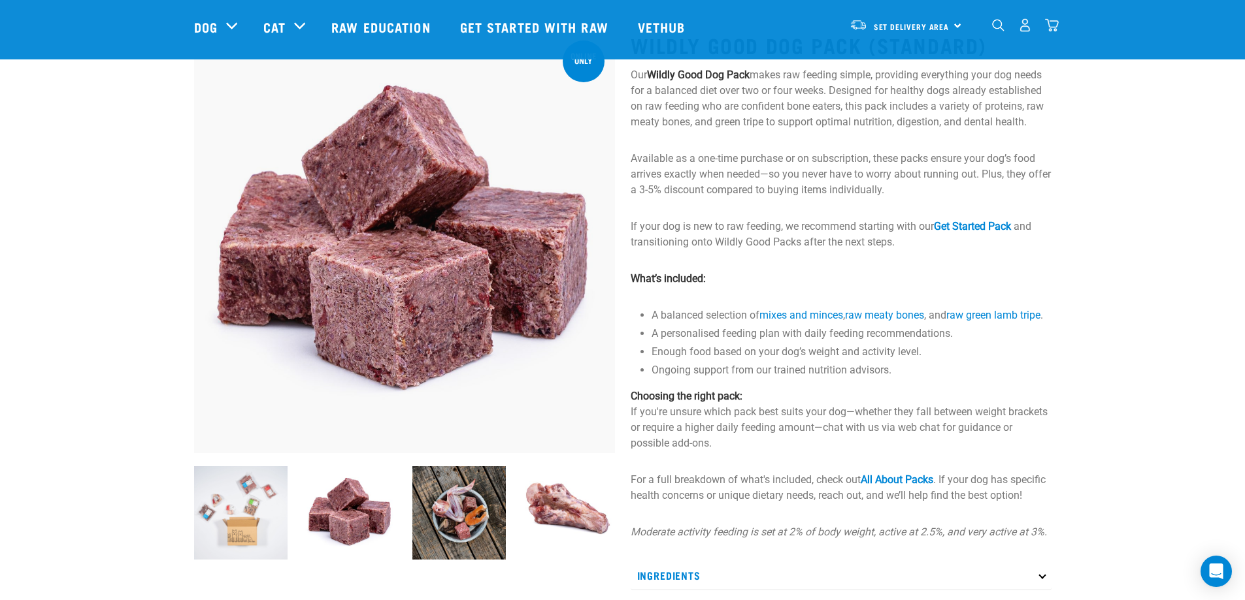
scroll to position [0, 0]
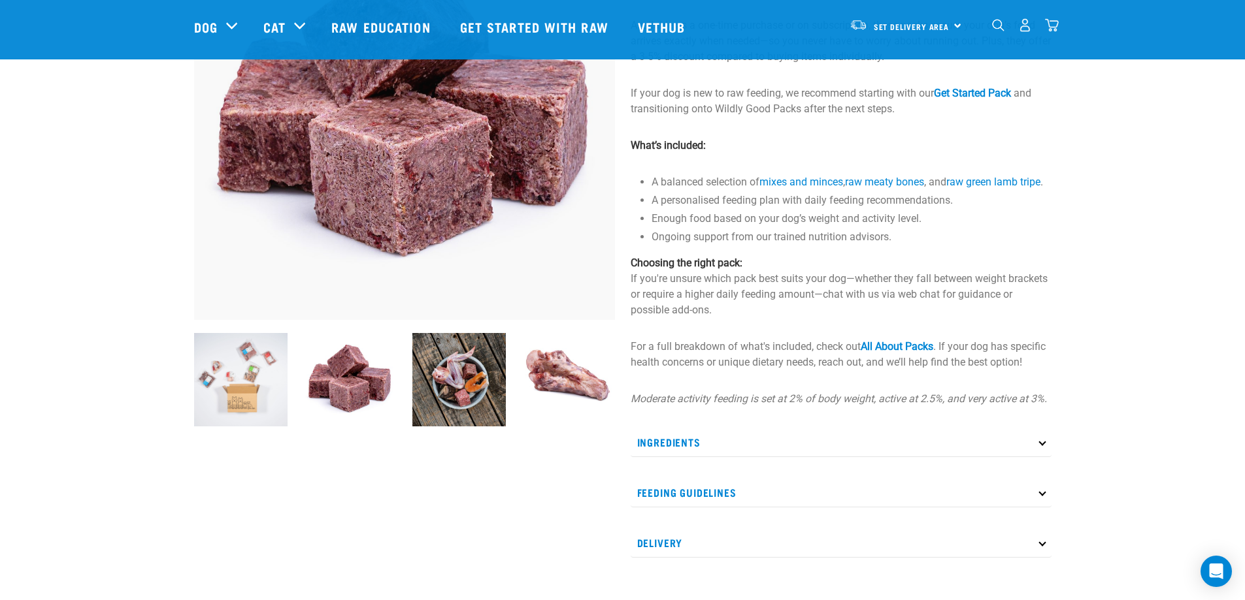
click at [457, 395] on img at bounding box center [458, 379] width 93 height 93
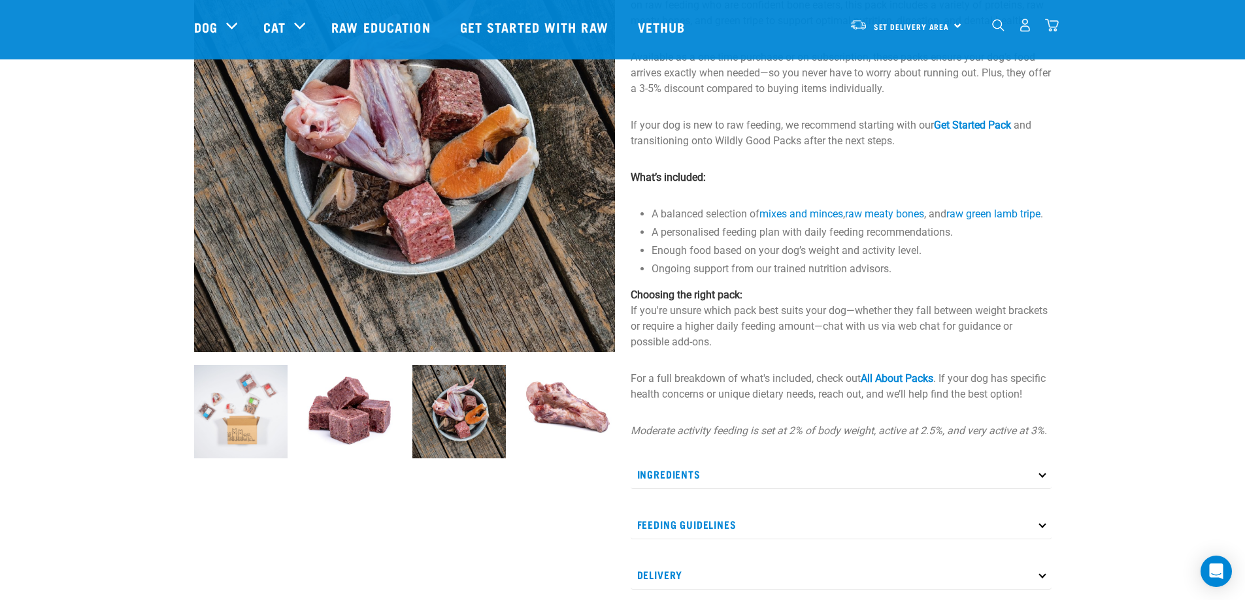
scroll to position [261, 0]
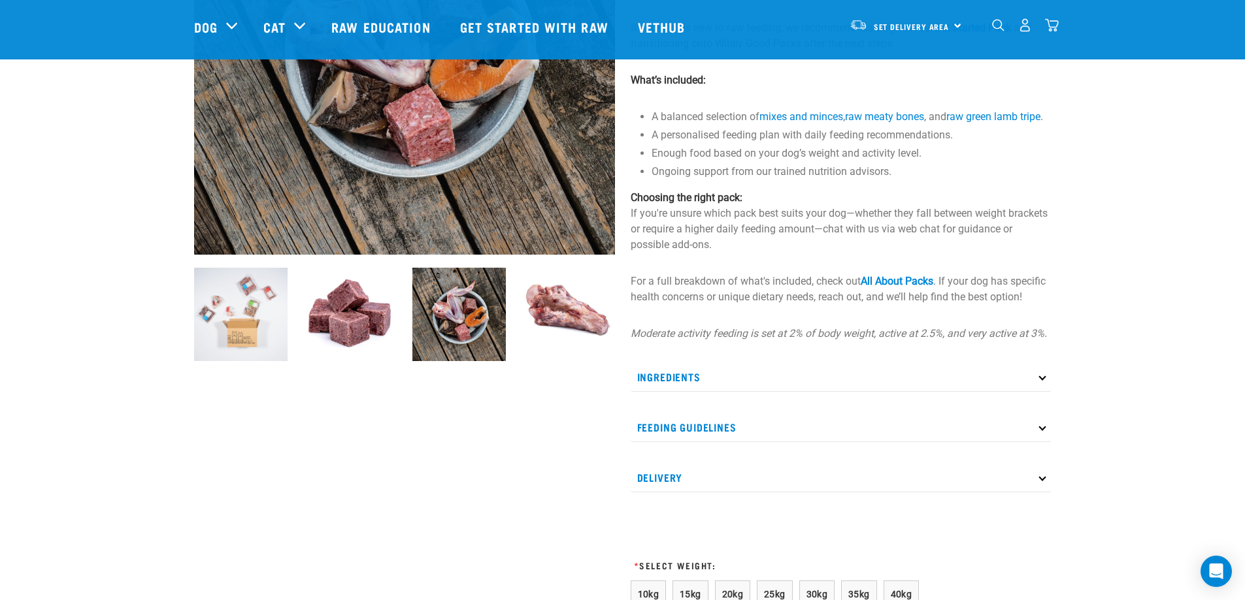
click at [559, 306] on img at bounding box center [567, 314] width 93 height 93
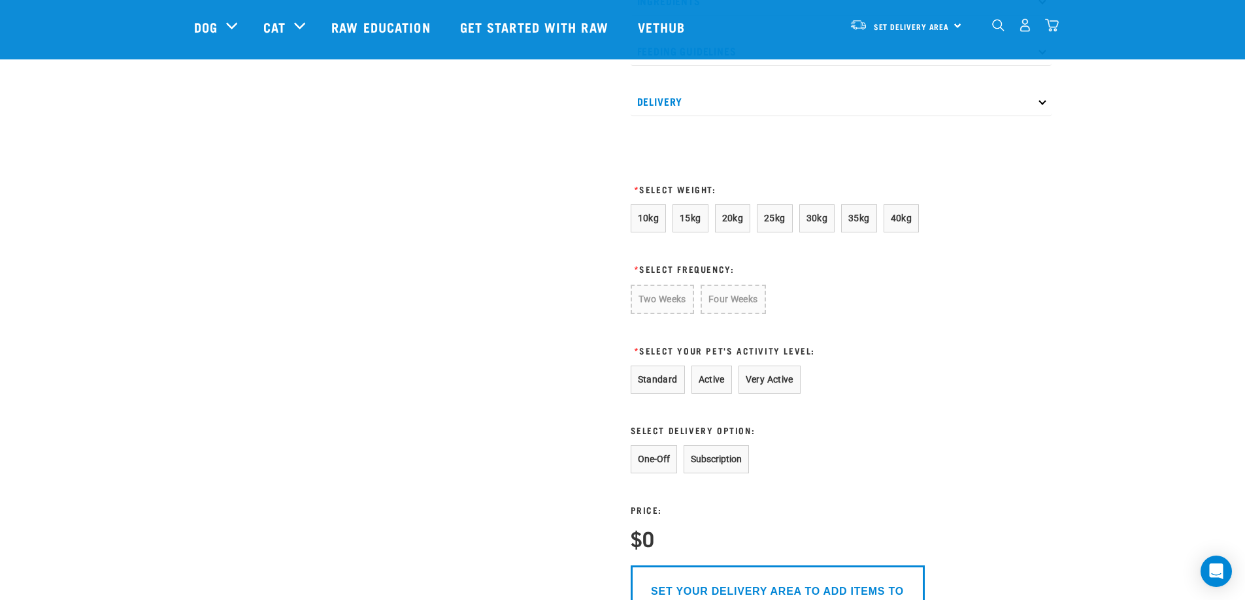
scroll to position [653, 0]
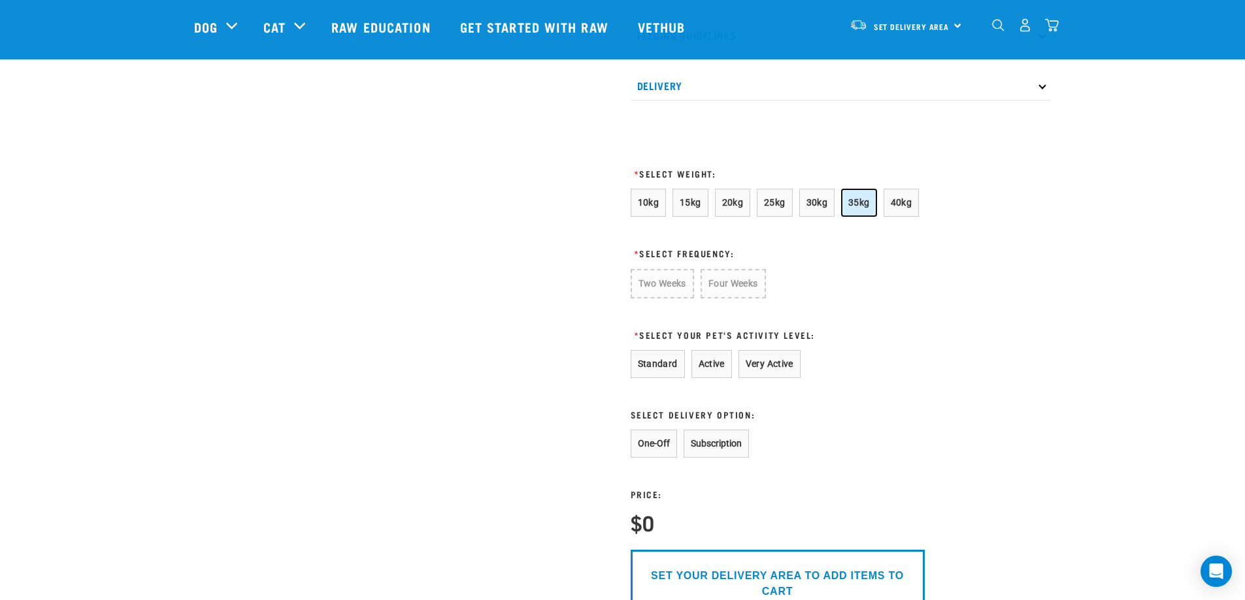
click at [863, 208] on span "35kg" at bounding box center [859, 202] width 22 height 10
click at [663, 295] on button "Two Weeks" at bounding box center [661, 283] width 62 height 28
click at [705, 377] on button "Active" at bounding box center [711, 363] width 41 height 28
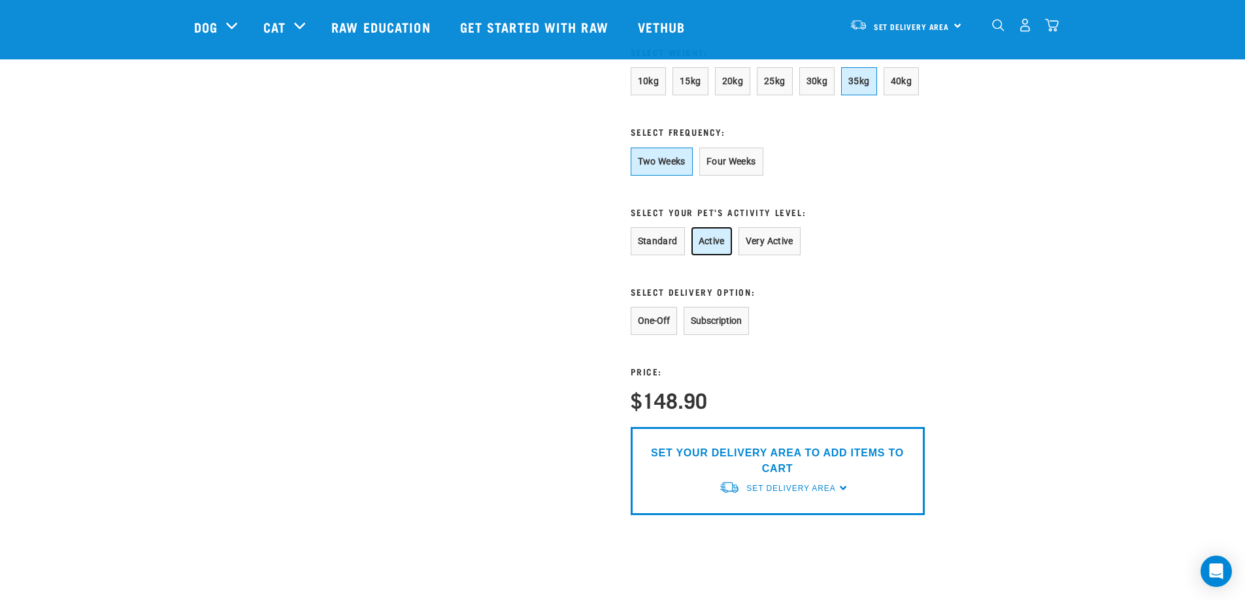
scroll to position [784, 0]
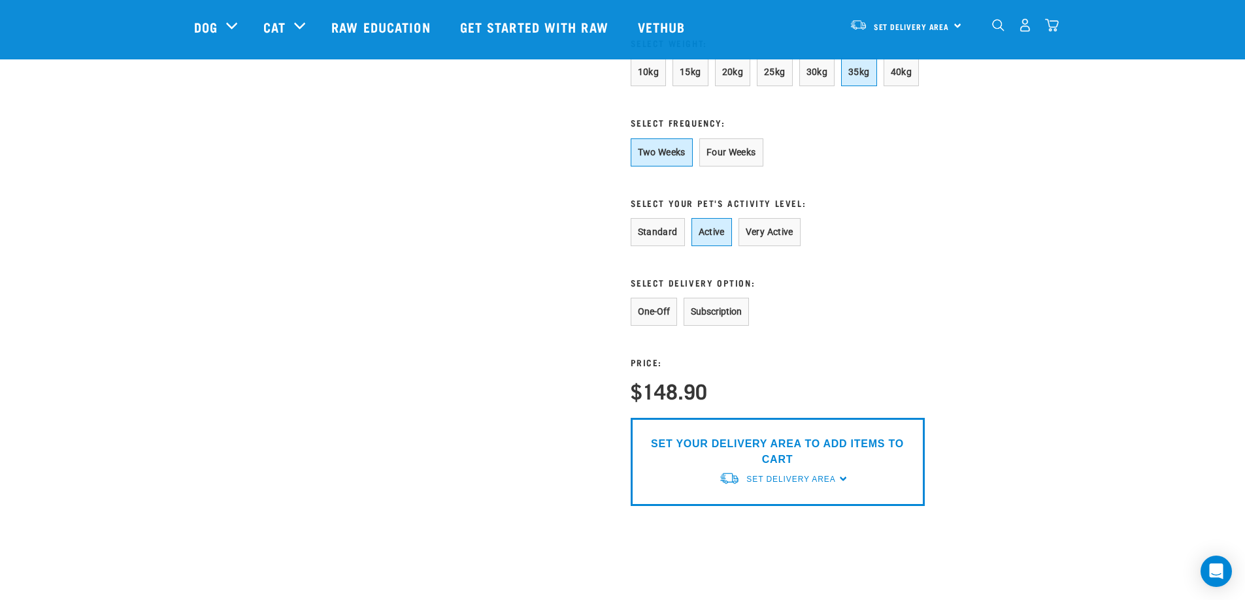
click at [822, 468] on p "SET YOUR DELIVERY AREA TO ADD ITEMS TO CART" at bounding box center [777, 451] width 274 height 31
click at [760, 484] on span "Set Delivery Area" at bounding box center [790, 479] width 89 height 9
click at [751, 521] on link "[GEOGRAPHIC_DATA]" at bounding box center [784, 510] width 130 height 22
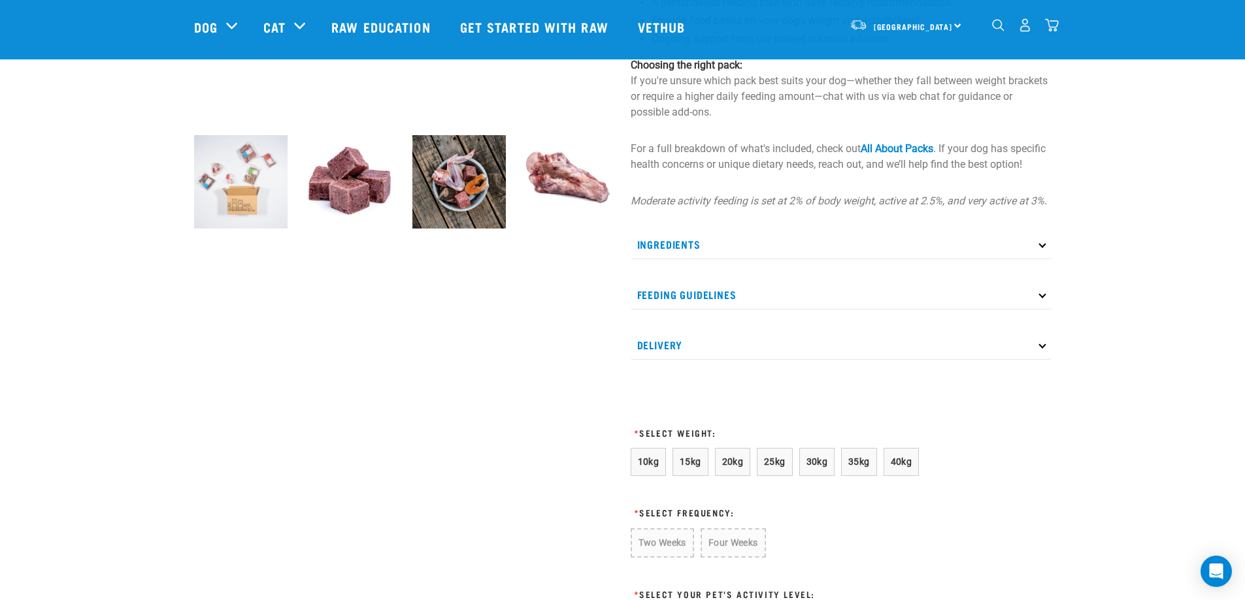
scroll to position [457, 0]
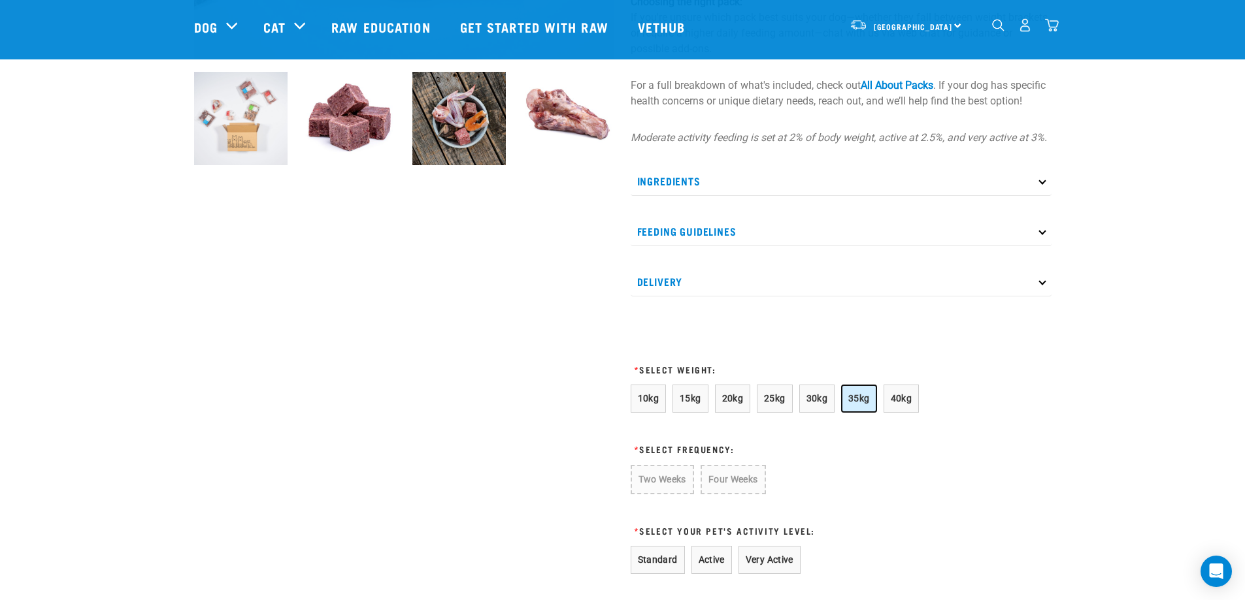
click at [857, 404] on span "35kg" at bounding box center [859, 398] width 22 height 10
click at [673, 493] on button "Two Weeks" at bounding box center [661, 479] width 62 height 28
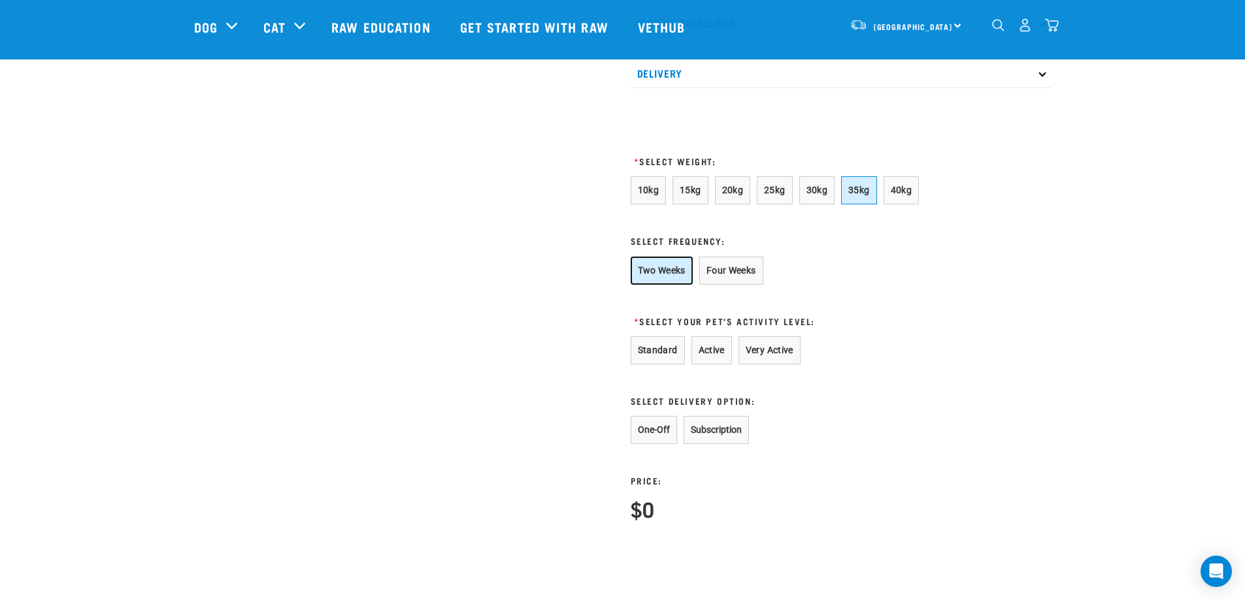
scroll to position [719, 0]
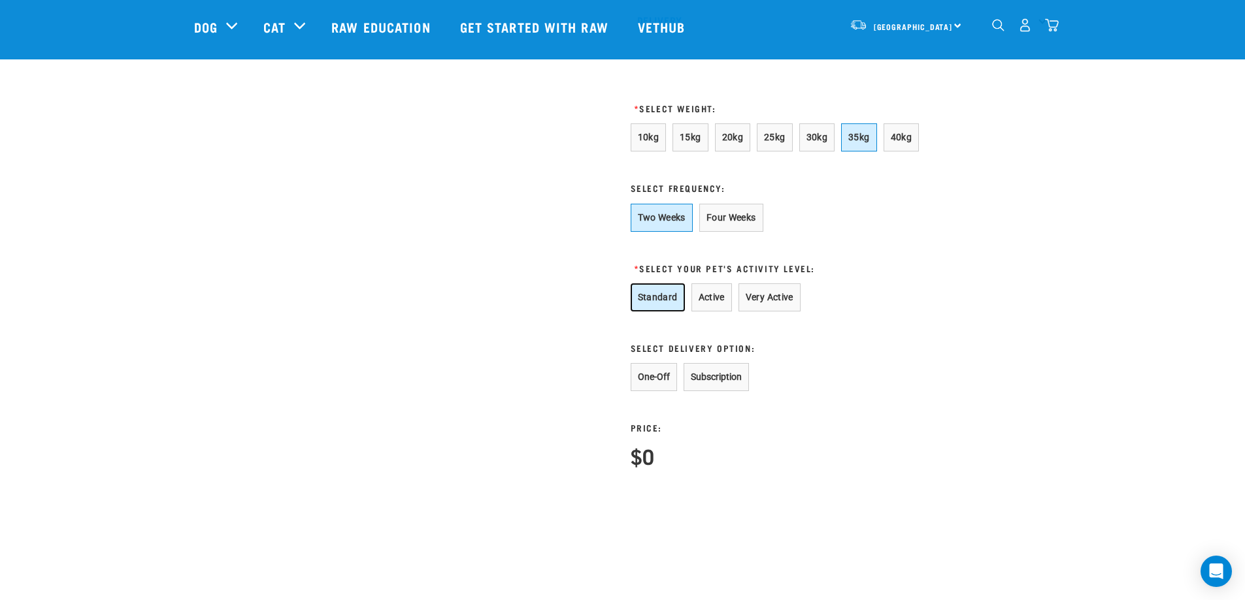
click at [655, 312] on button "Standard" at bounding box center [657, 298] width 54 height 28
click at [715, 312] on button "Active" at bounding box center [711, 298] width 41 height 28
click at [671, 312] on button "Standard" at bounding box center [657, 298] width 54 height 28
click at [652, 391] on button "One-Off" at bounding box center [653, 377] width 46 height 28
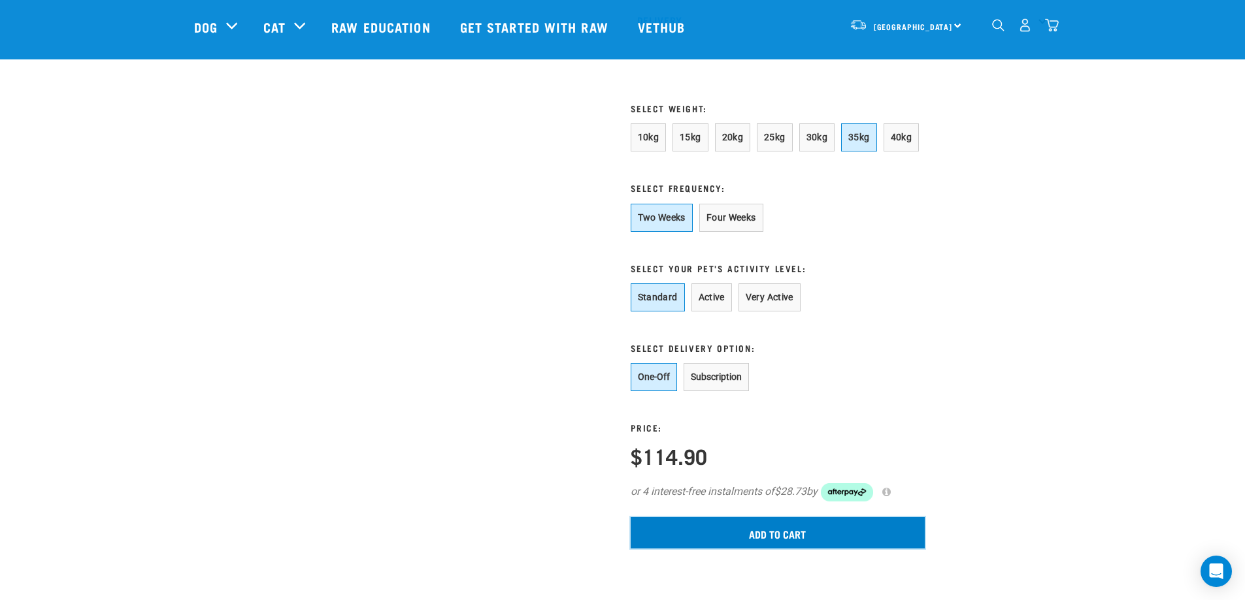
click at [799, 549] on input "Add to cart" at bounding box center [777, 532] width 294 height 31
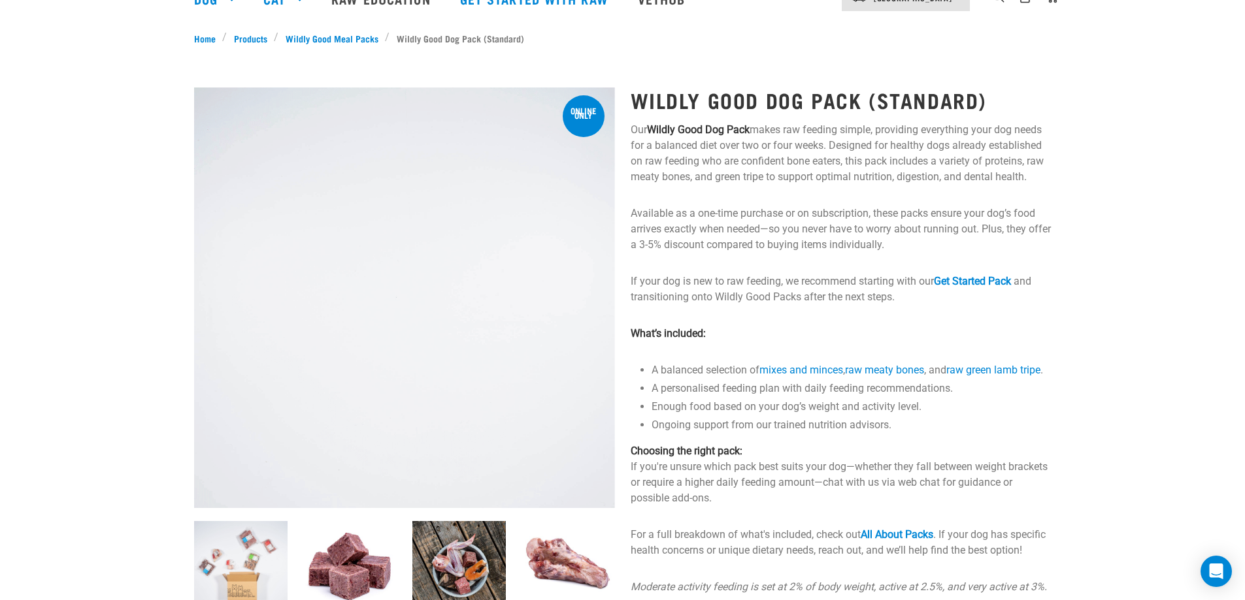
scroll to position [0, 0]
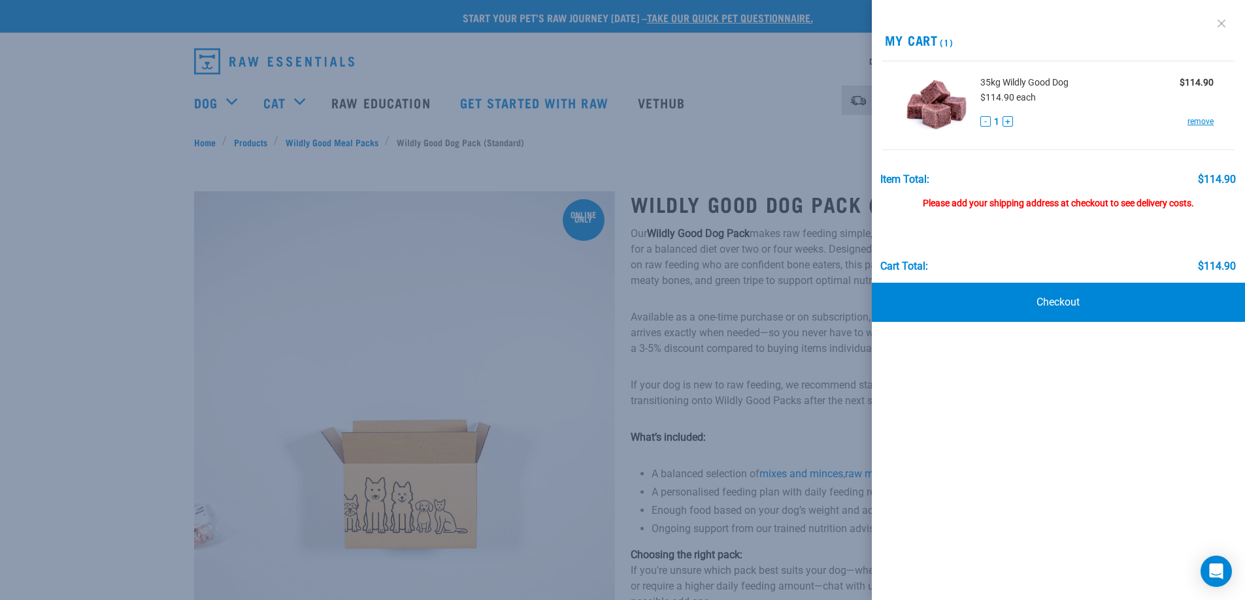
click at [1219, 23] on link at bounding box center [1221, 23] width 21 height 21
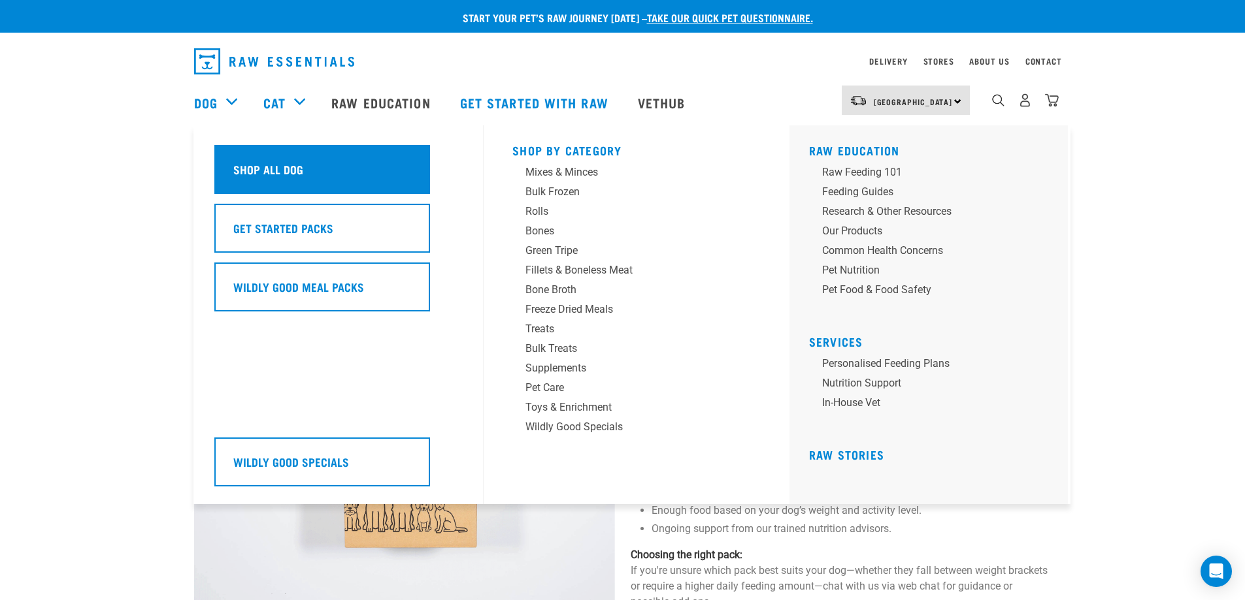
click at [247, 173] on h5 "Shop All Dog" at bounding box center [268, 169] width 70 height 17
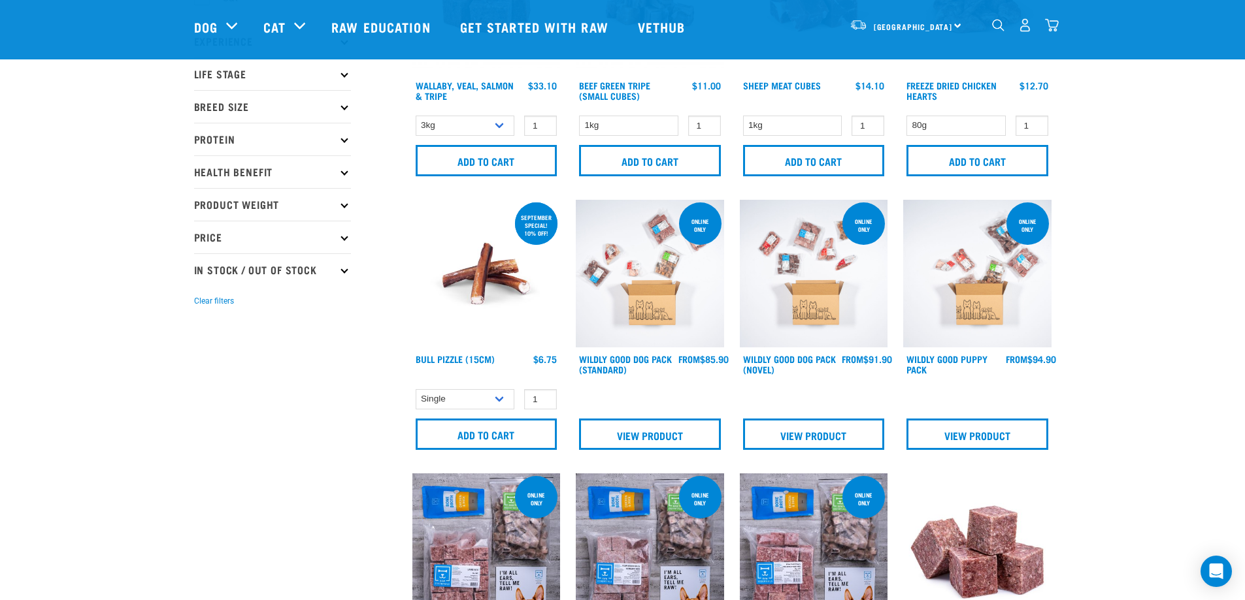
scroll to position [131, 0]
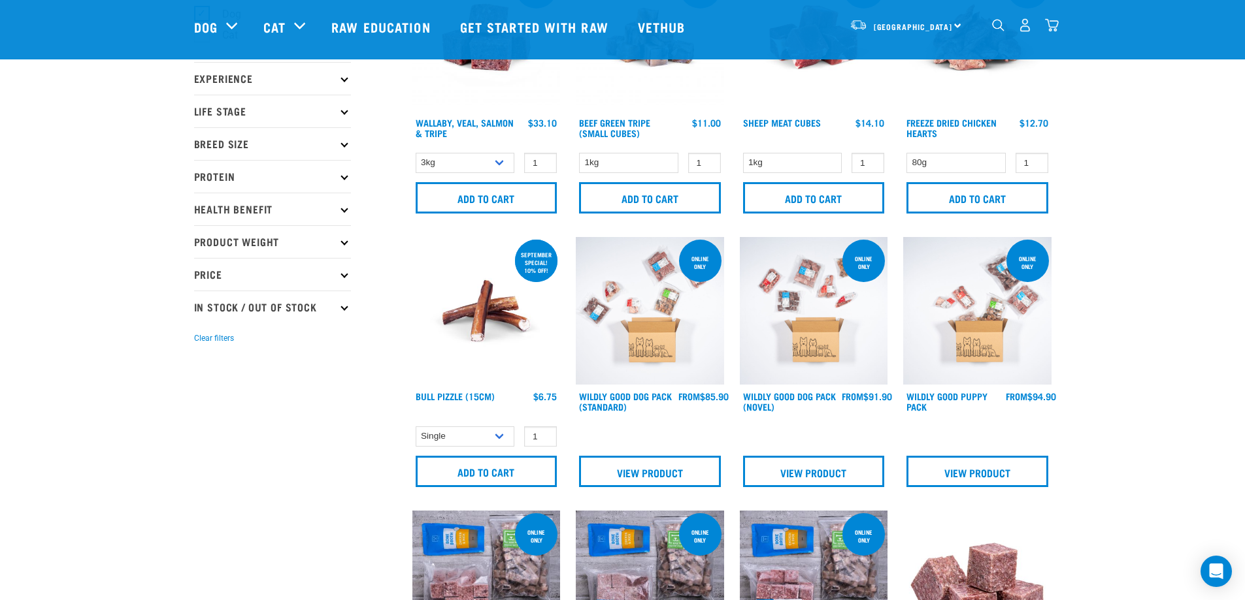
click at [809, 334] on img at bounding box center [814, 311] width 148 height 148
click at [841, 480] on link "View Product" at bounding box center [814, 471] width 142 height 31
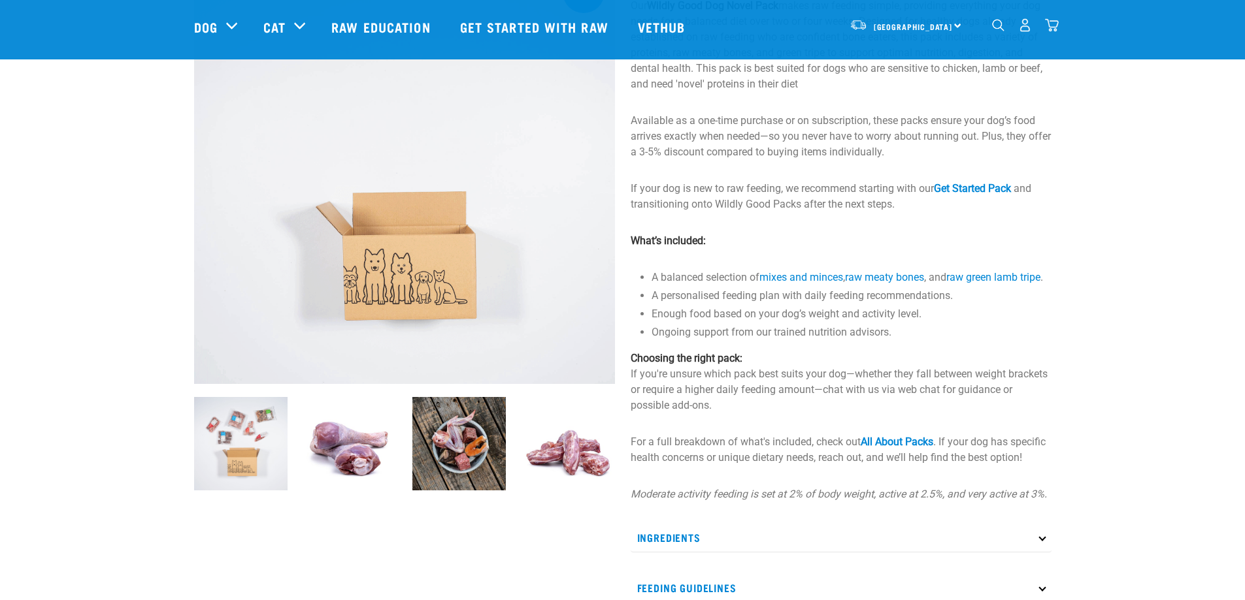
scroll to position [131, 0]
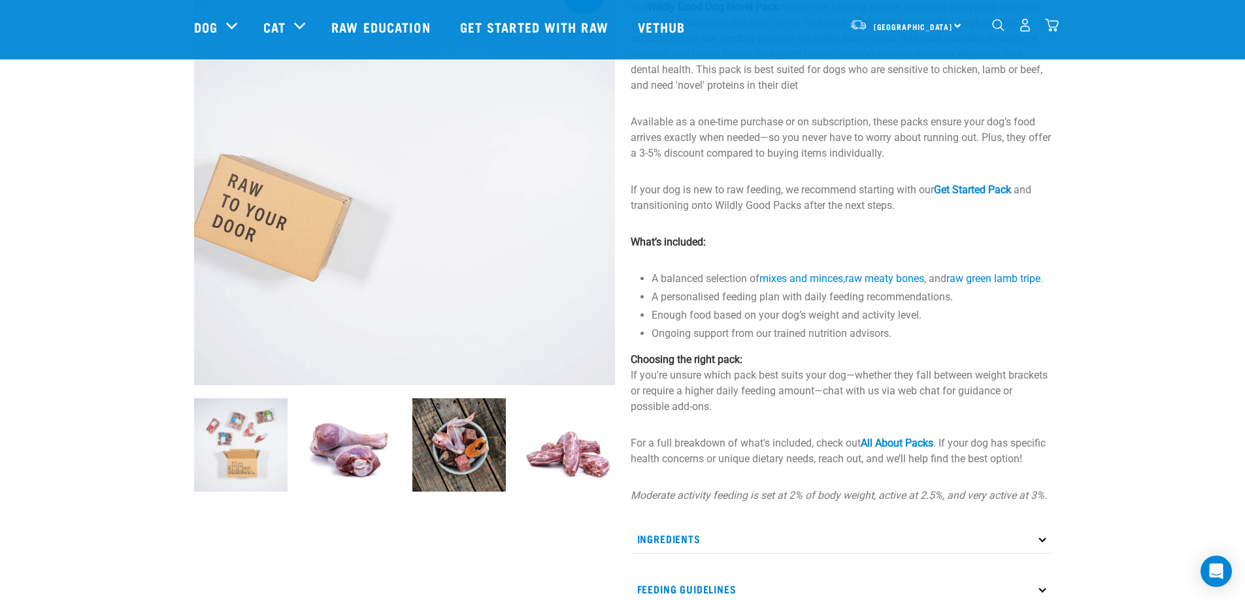
click at [359, 442] on img at bounding box center [349, 445] width 93 height 93
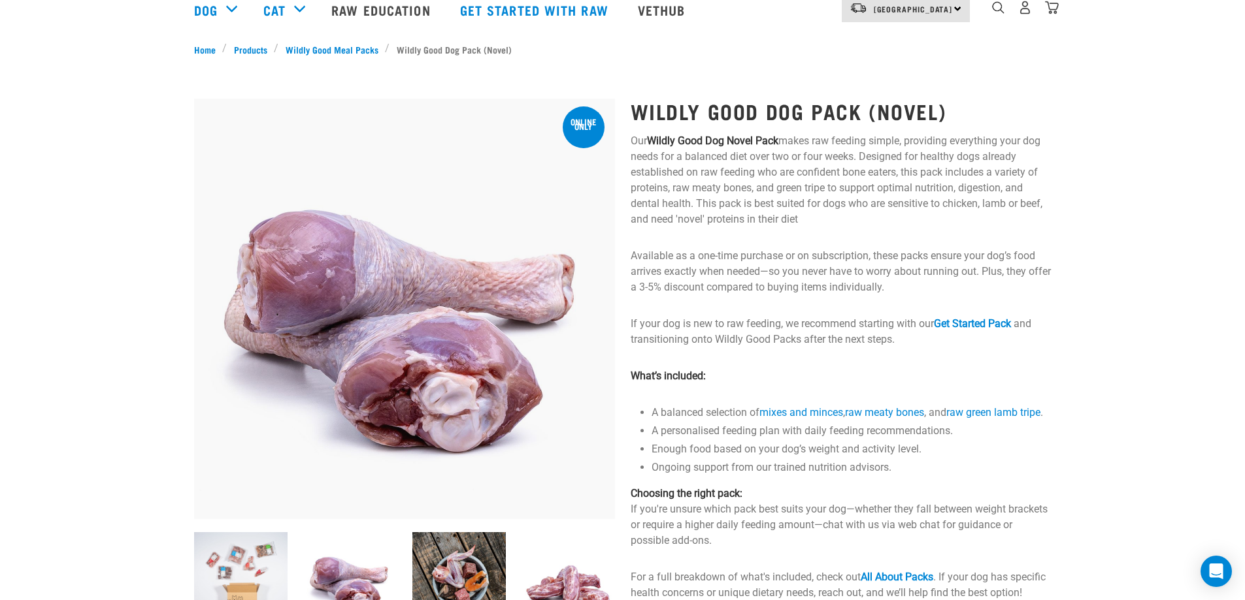
scroll to position [0, 0]
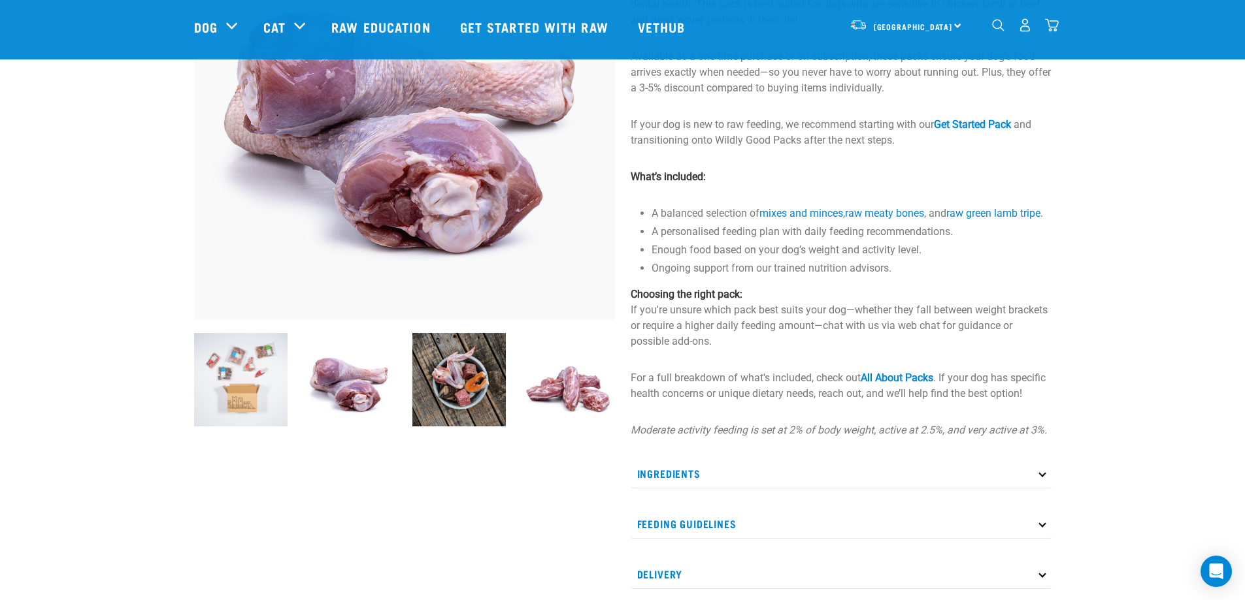
click at [451, 382] on img at bounding box center [458, 379] width 93 height 93
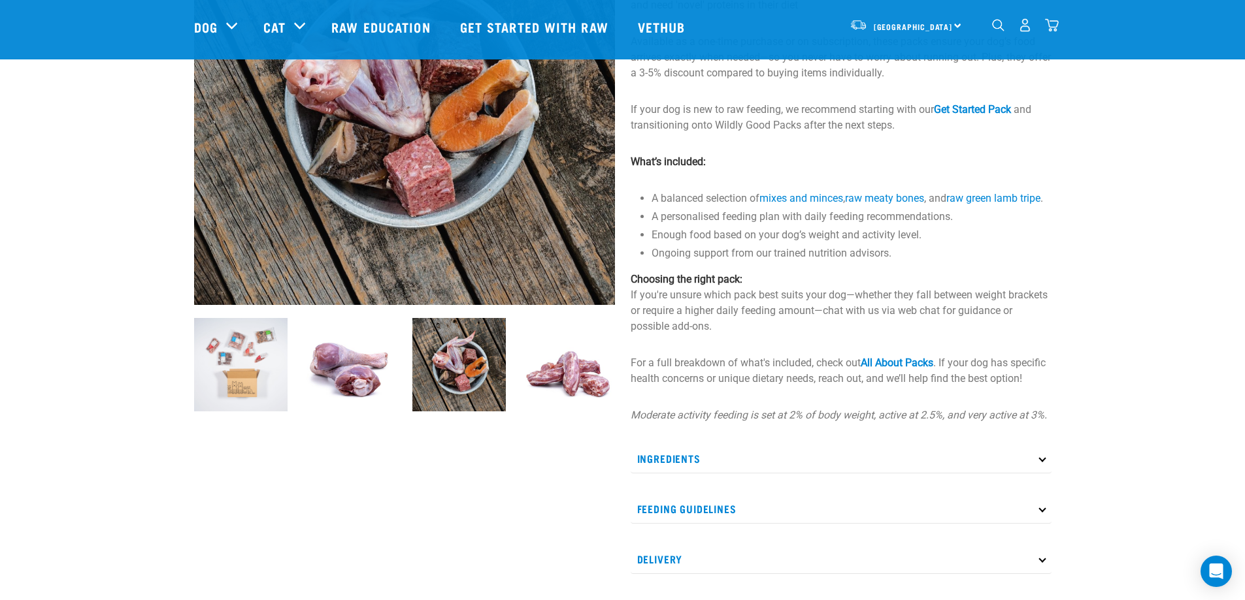
scroll to position [212, 0]
click at [567, 374] on img at bounding box center [567, 363] width 93 height 93
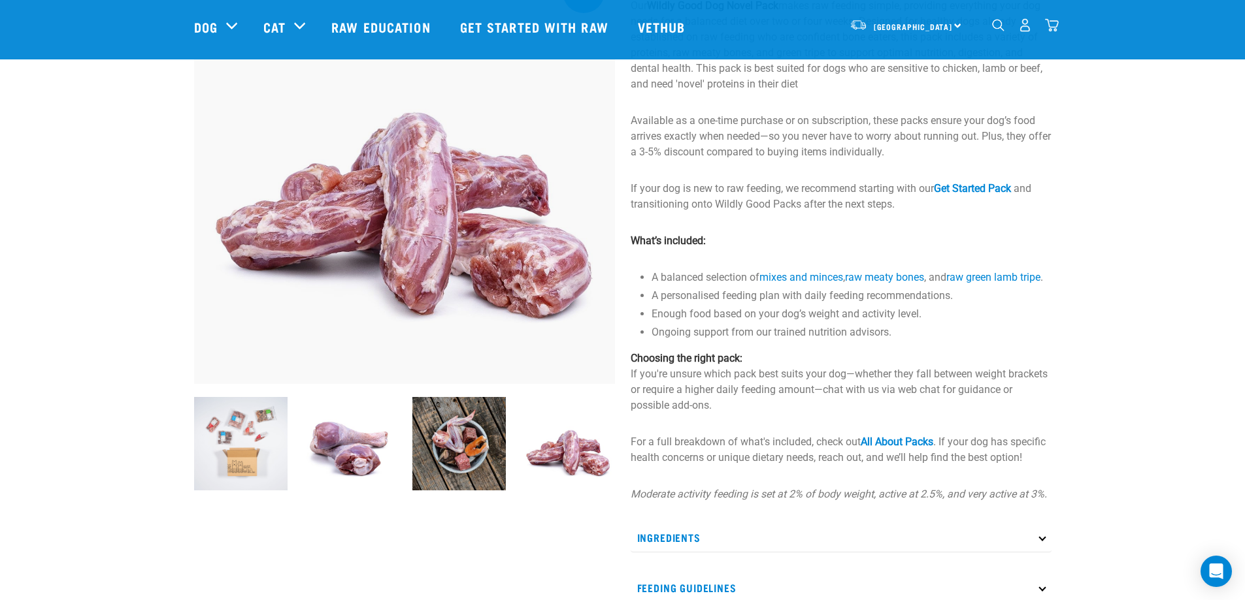
scroll to position [131, 0]
